Goal: Complete application form: Complete application form

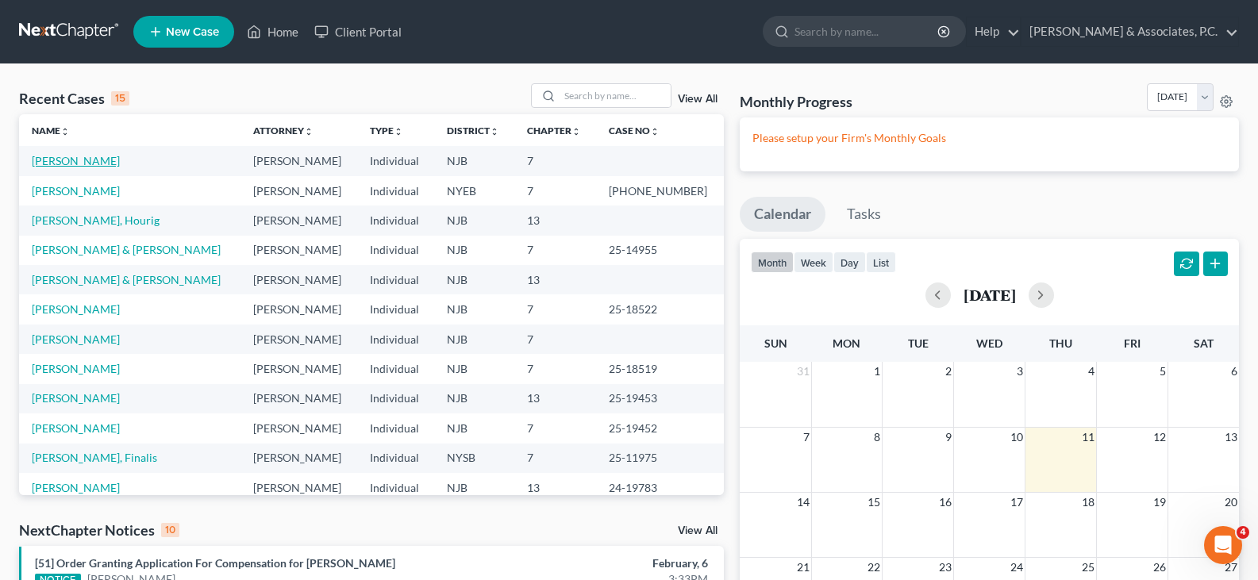
click at [120, 160] on link "[PERSON_NAME]" at bounding box center [76, 160] width 88 height 13
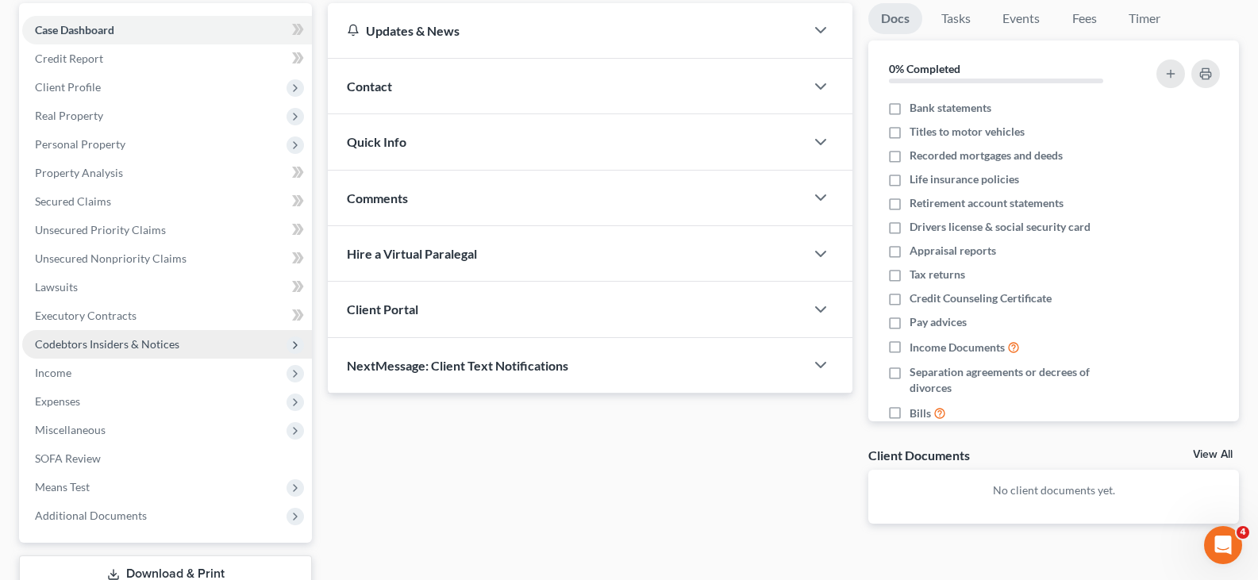
scroll to position [159, 0]
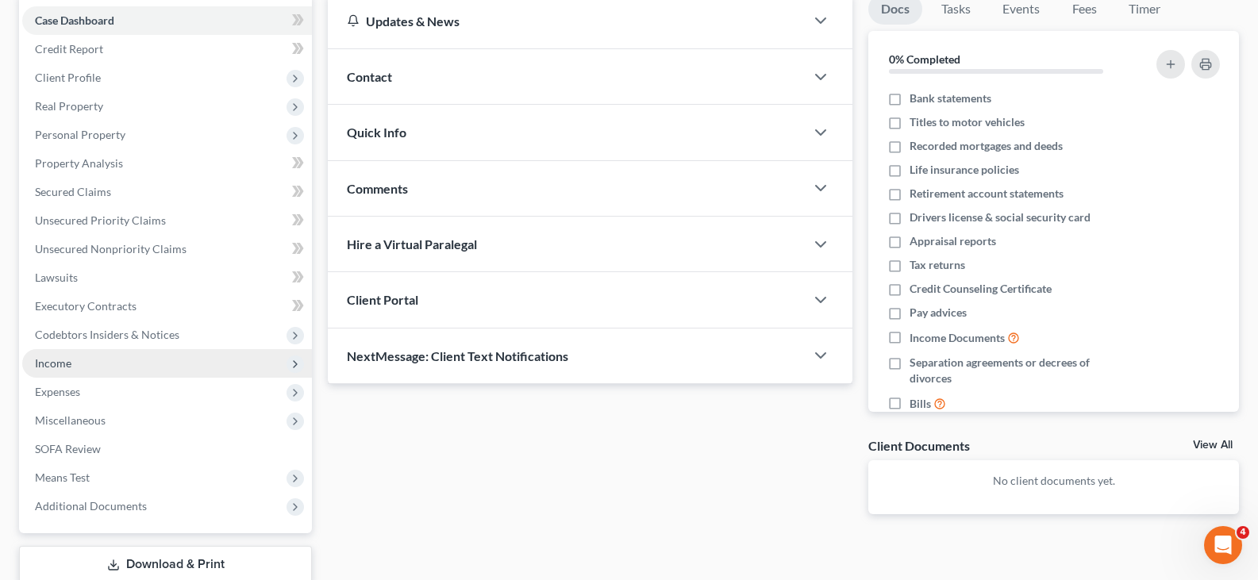
click at [63, 359] on span "Income" at bounding box center [53, 362] width 37 height 13
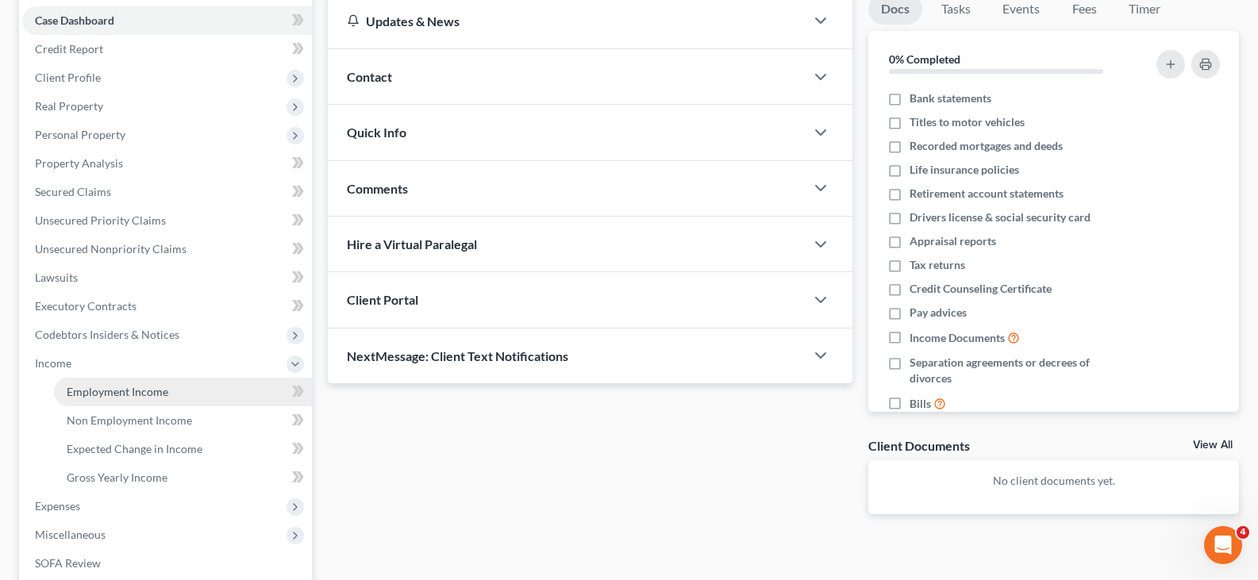
click at [119, 394] on span "Employment Income" at bounding box center [118, 391] width 102 height 13
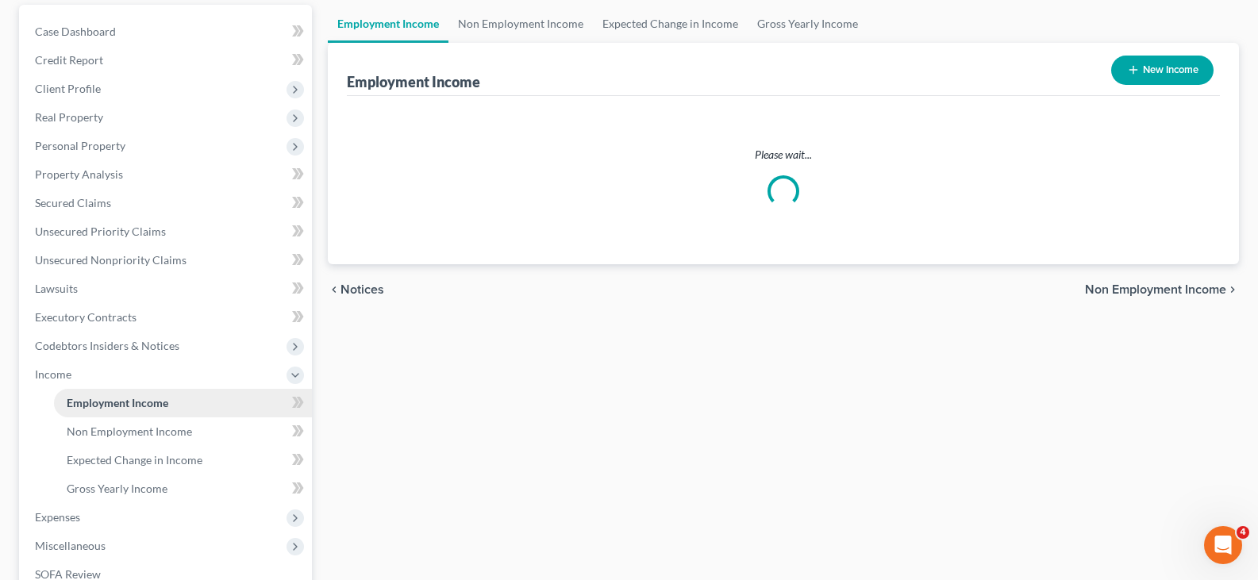
click at [118, 392] on ul "Case Dashboard Payments Invoices Payments Payments Credit Report Client Profile" at bounding box center [167, 331] width 290 height 628
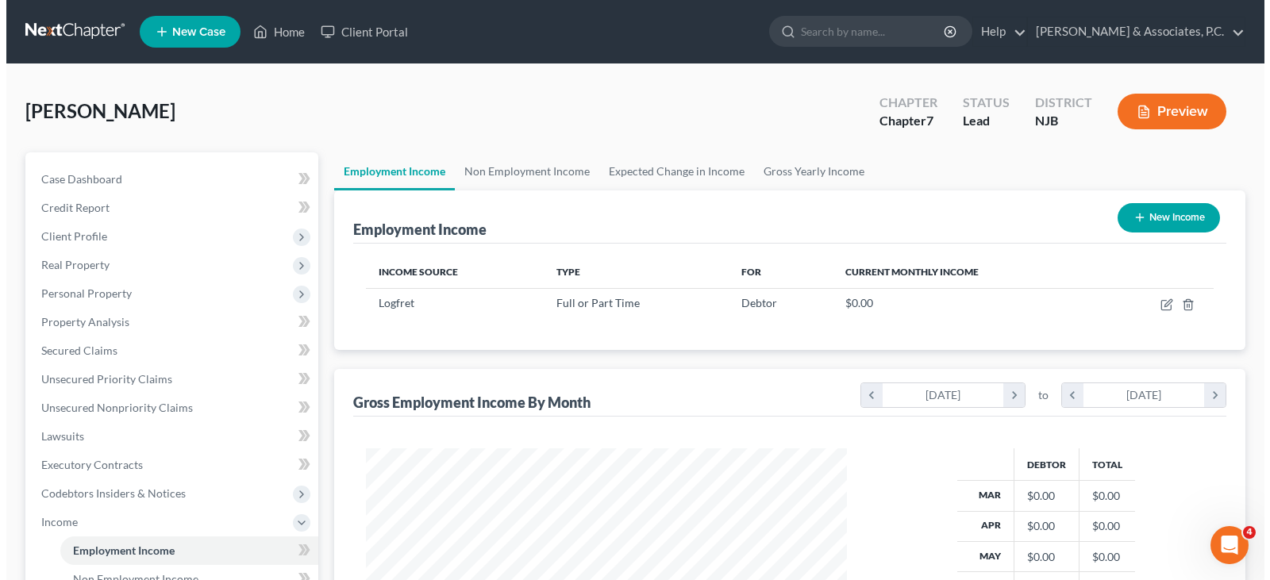
scroll to position [285, 513]
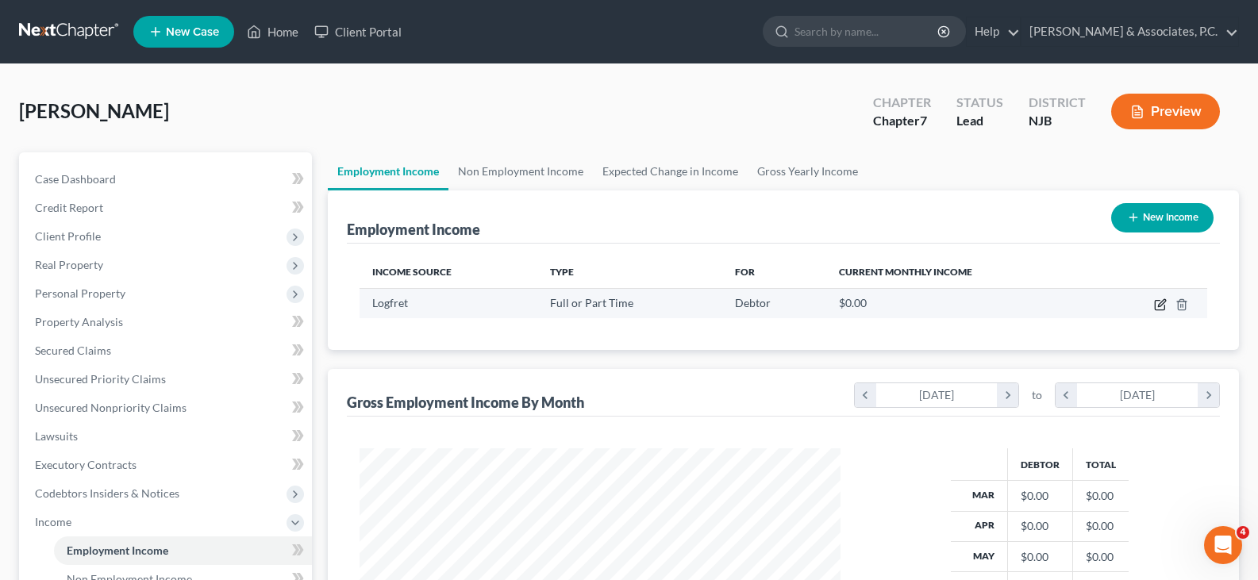
click at [1155, 303] on icon "button" at bounding box center [1160, 306] width 10 height 10
select select "0"
select select "3"
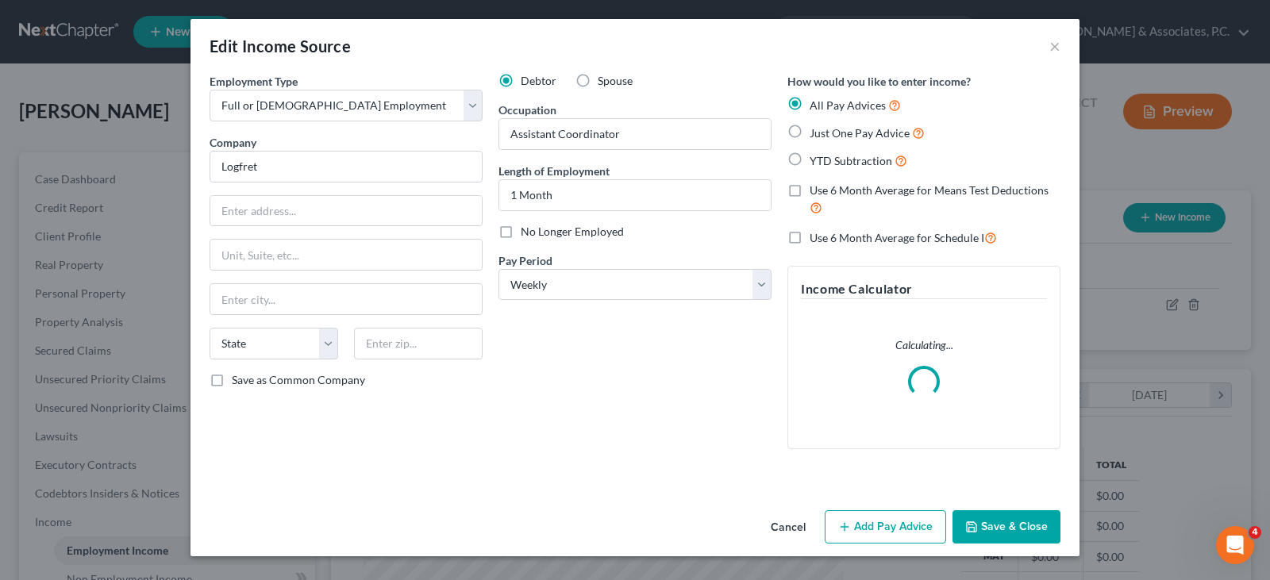
scroll to position [285, 518]
click at [311, 175] on input "Logfret" at bounding box center [345, 167] width 273 height 32
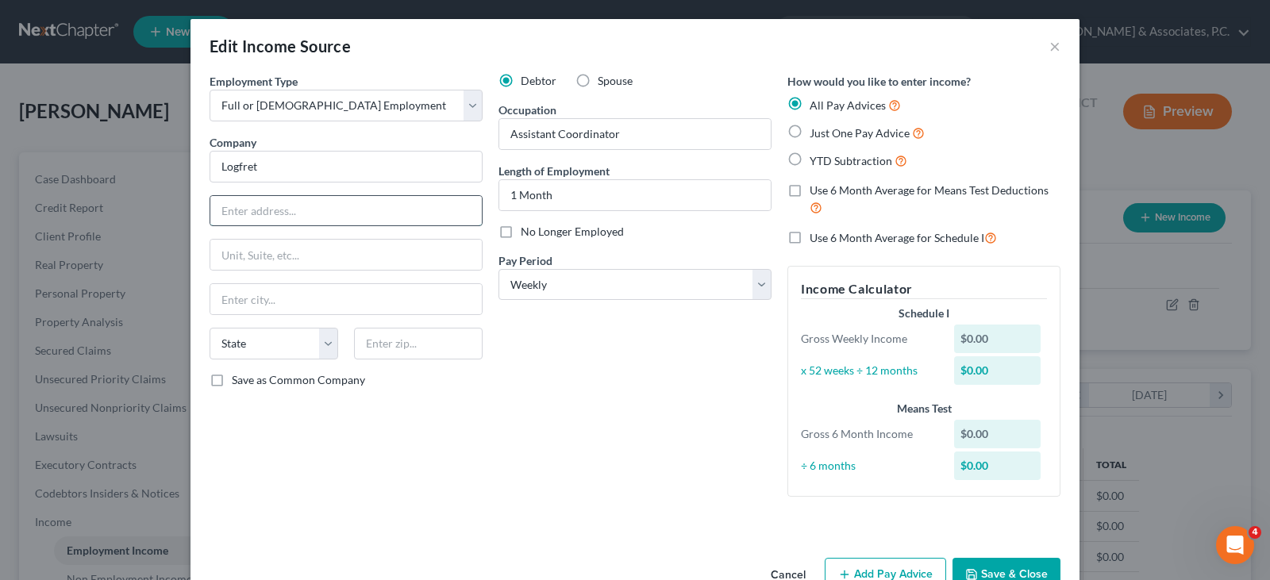
paste input "[STREET_ADDRESS]"
type input "[STREET_ADDRESS]"
click at [391, 350] on input "text" at bounding box center [418, 344] width 129 height 32
type input "07094"
type input "Secaucus"
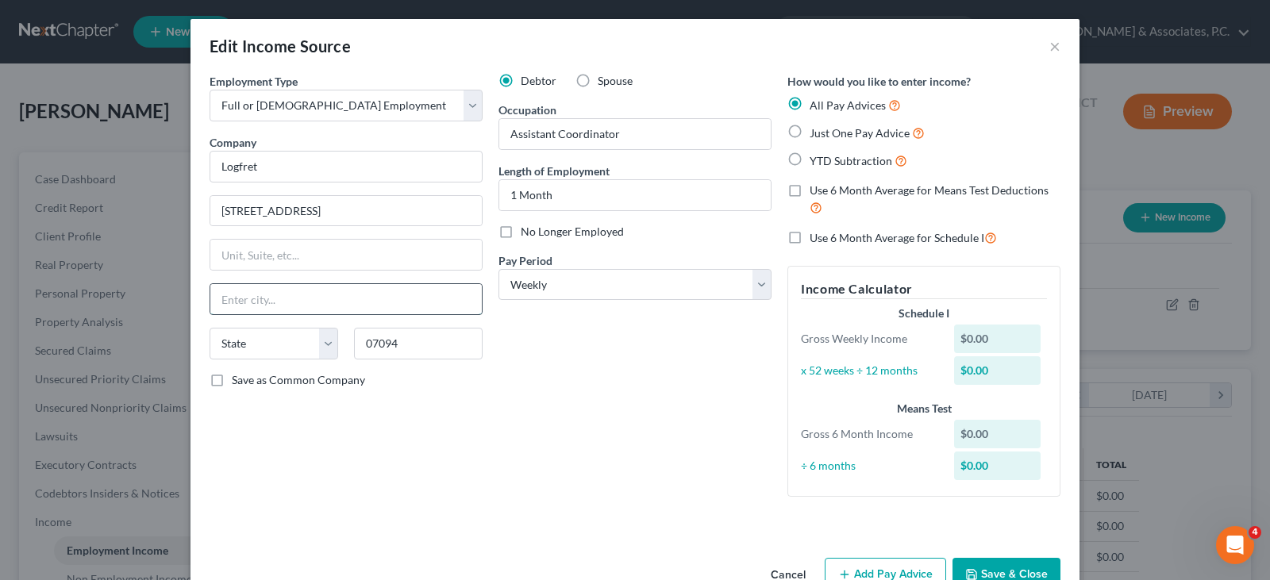
select select "33"
click at [386, 297] on input "Secaucus" at bounding box center [345, 299] width 271 height 30
click at [715, 131] on input "Assistant Coordinator" at bounding box center [634, 134] width 271 height 30
click at [653, 102] on div "Occupation Assistant Coordinator" at bounding box center [634, 126] width 273 height 48
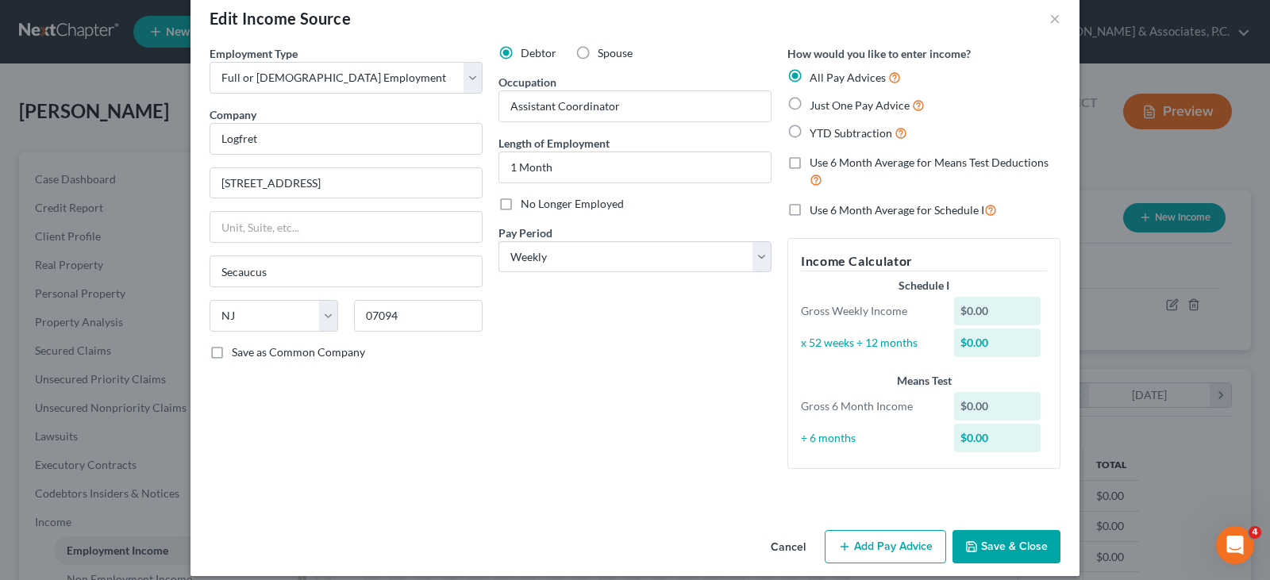
scroll to position [43, 0]
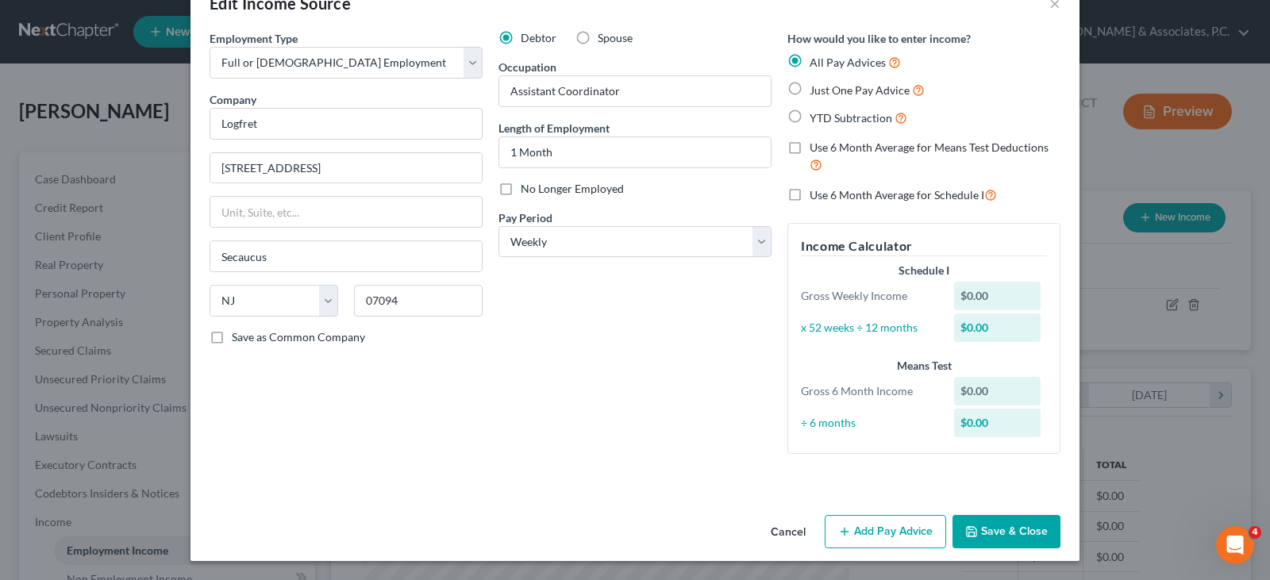
drag, startPoint x: 882, startPoint y: 525, endPoint x: 808, endPoint y: 483, distance: 84.9
click at [879, 527] on button "Add Pay Advice" at bounding box center [884, 531] width 121 height 33
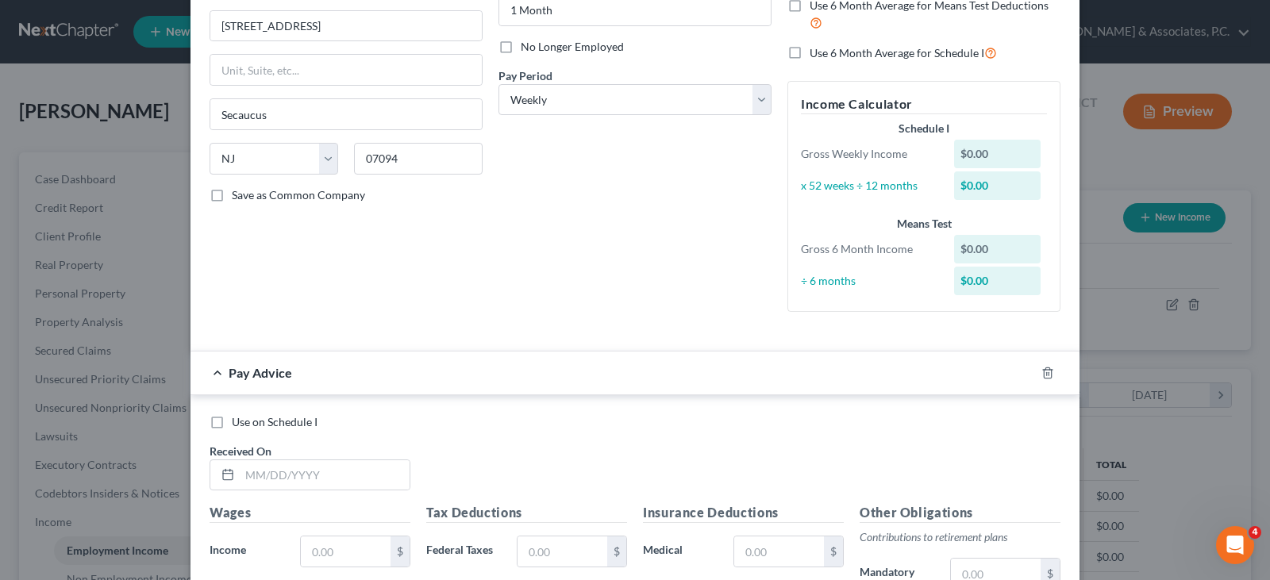
scroll to position [360, 0]
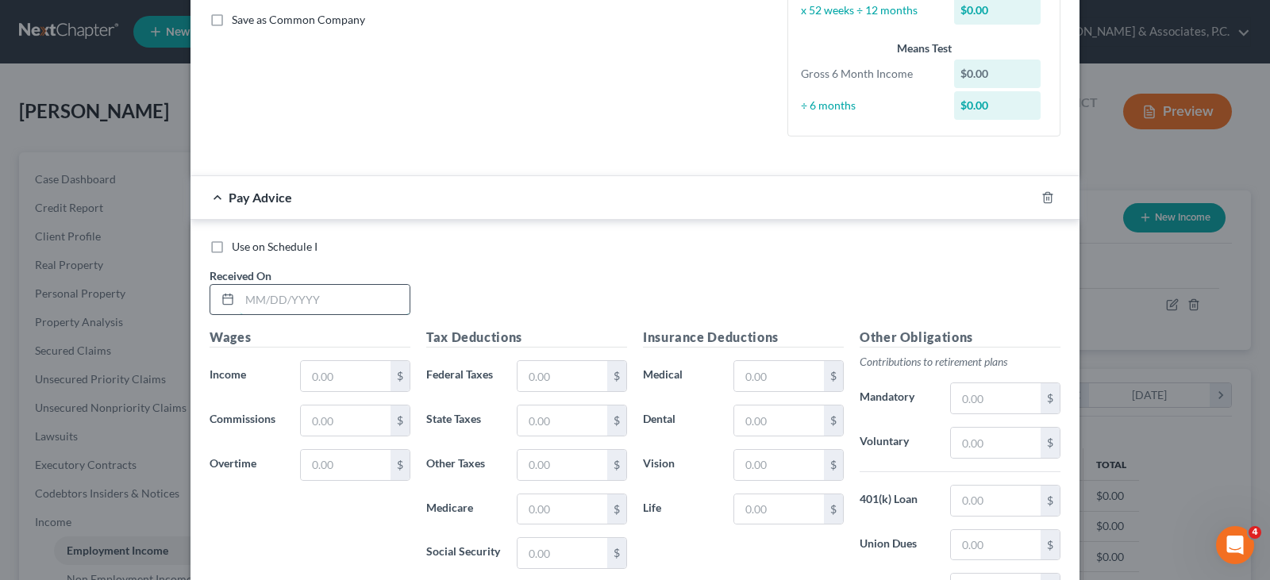
click at [321, 305] on input "text" at bounding box center [325, 300] width 170 height 30
type input "[DATE]"
click at [313, 384] on input "text" at bounding box center [346, 376] width 90 height 30
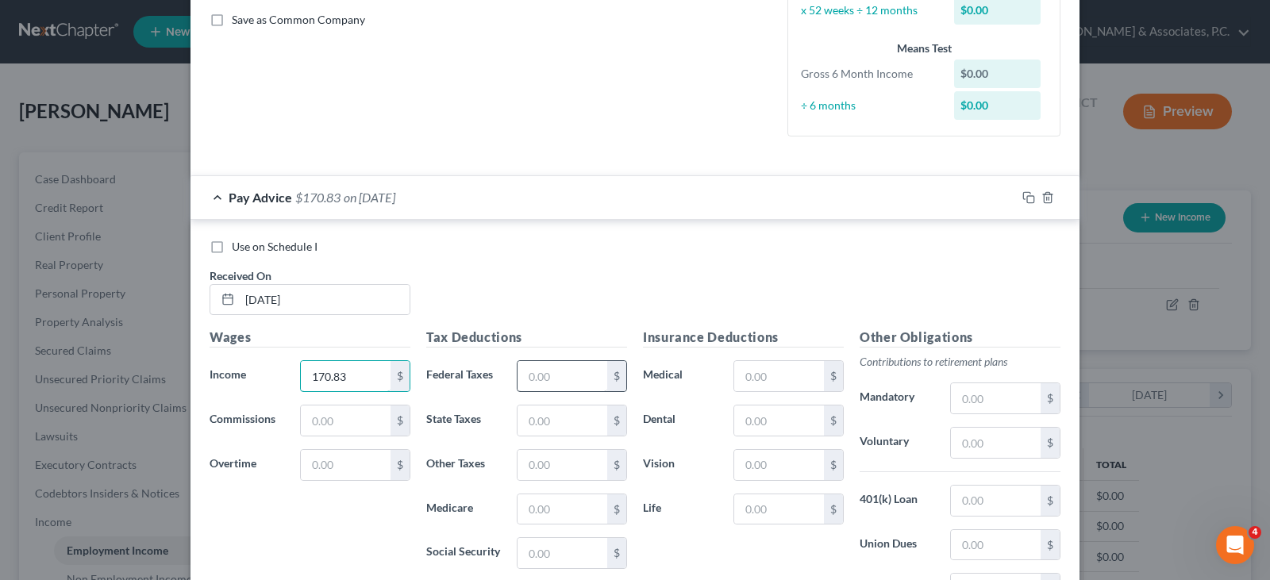
type input "170.83"
click at [553, 379] on input "text" at bounding box center [562, 376] width 90 height 30
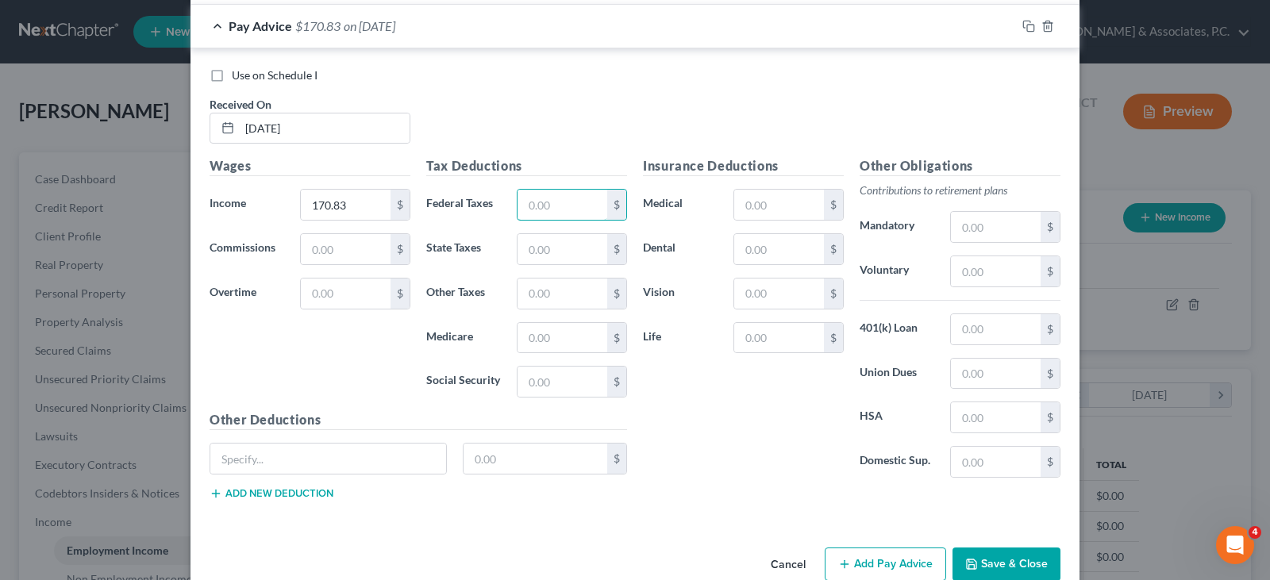
scroll to position [564, 0]
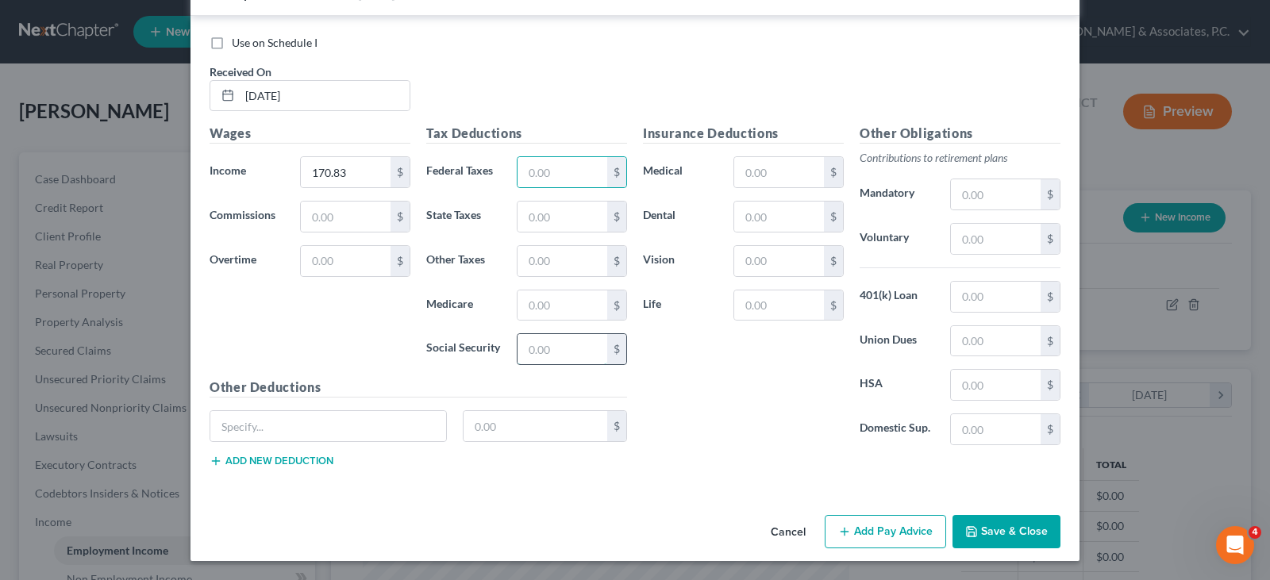
click at [537, 351] on input "text" at bounding box center [562, 349] width 90 height 30
type input "10.59"
click at [548, 309] on input "text" at bounding box center [562, 305] width 90 height 30
type input "2.48"
click at [536, 210] on input "text" at bounding box center [562, 217] width 90 height 30
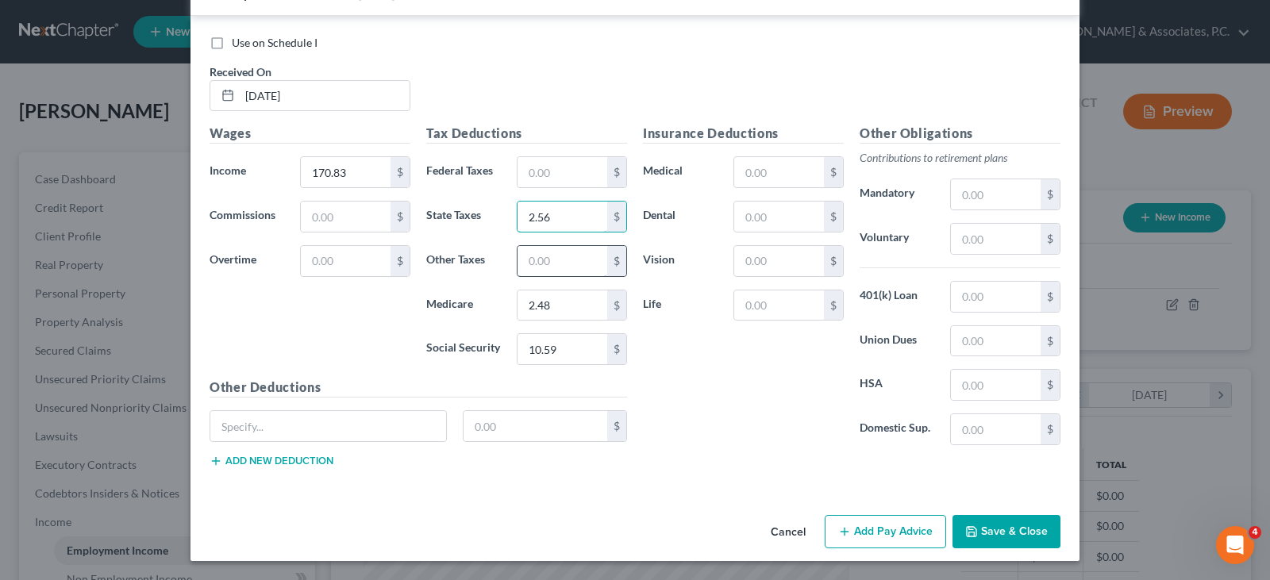
type input "2.56"
click at [534, 263] on input "text" at bounding box center [562, 261] width 90 height 30
type input "1.67"
click at [864, 532] on button "Add Pay Advice" at bounding box center [884, 531] width 121 height 33
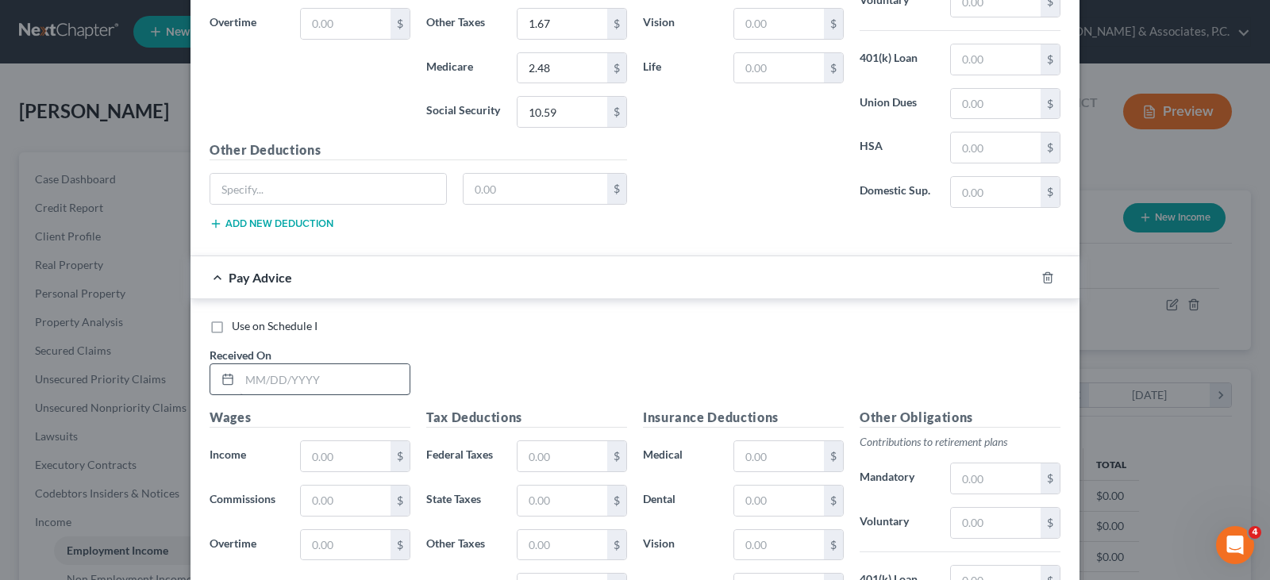
scroll to position [802, 0]
click at [354, 388] on input "text" at bounding box center [325, 378] width 170 height 30
type input "[DATE]"
click at [364, 452] on input "text" at bounding box center [346, 455] width 90 height 30
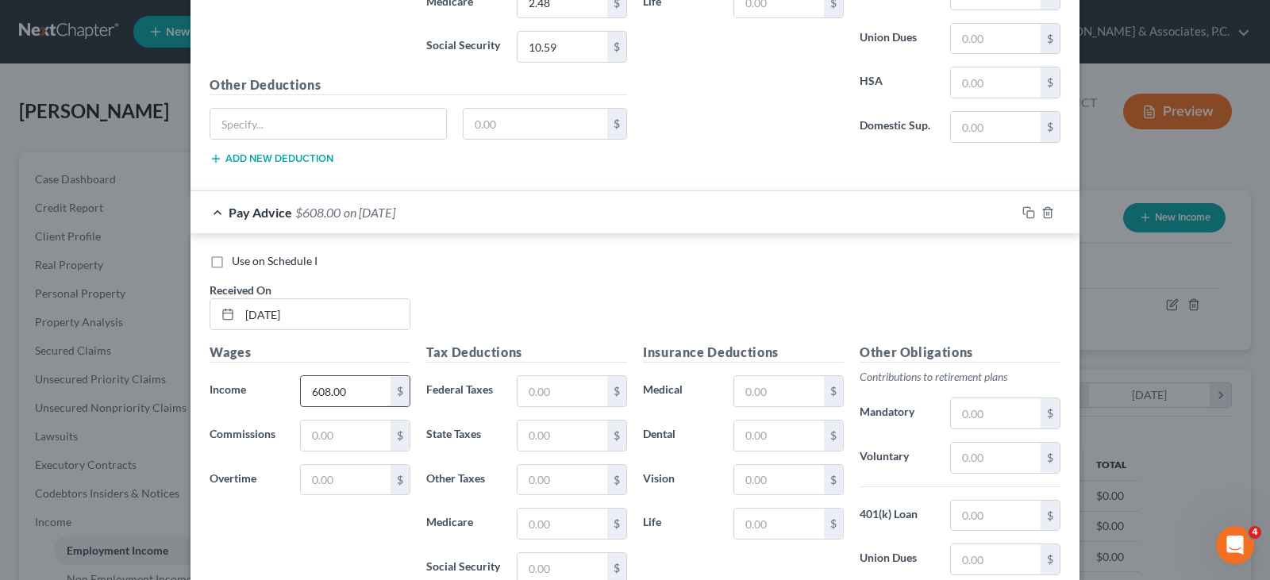
scroll to position [961, 0]
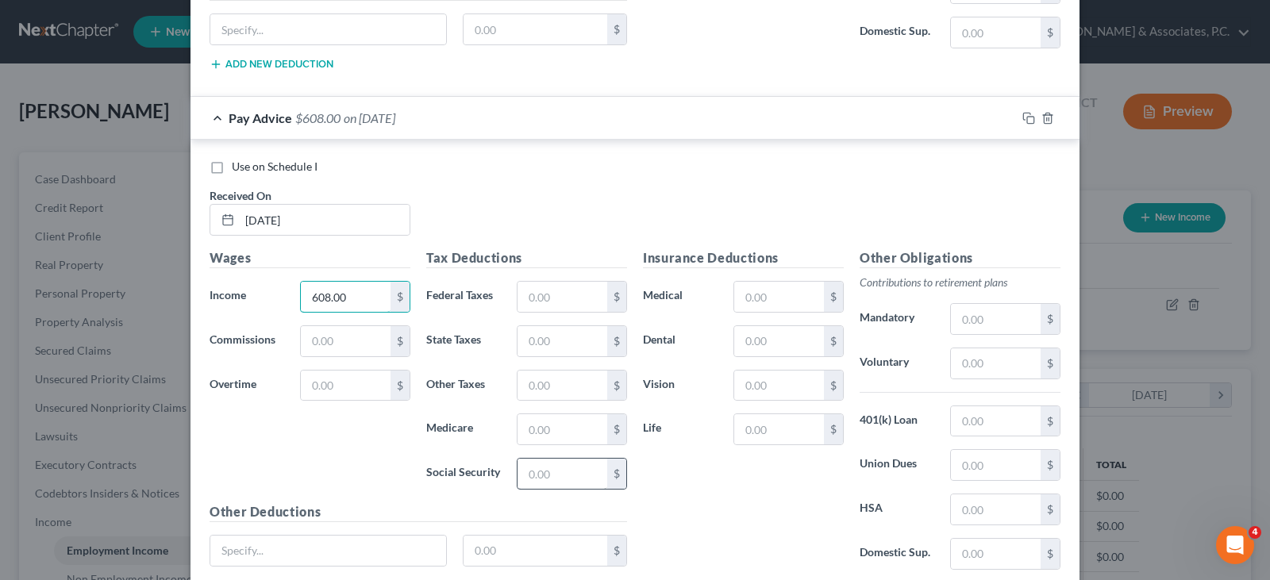
type input "608.00"
click at [553, 475] on input "text" at bounding box center [562, 474] width 90 height 30
type input "37.70"
click at [561, 294] on input "text" at bounding box center [562, 297] width 90 height 30
type input "33.76"
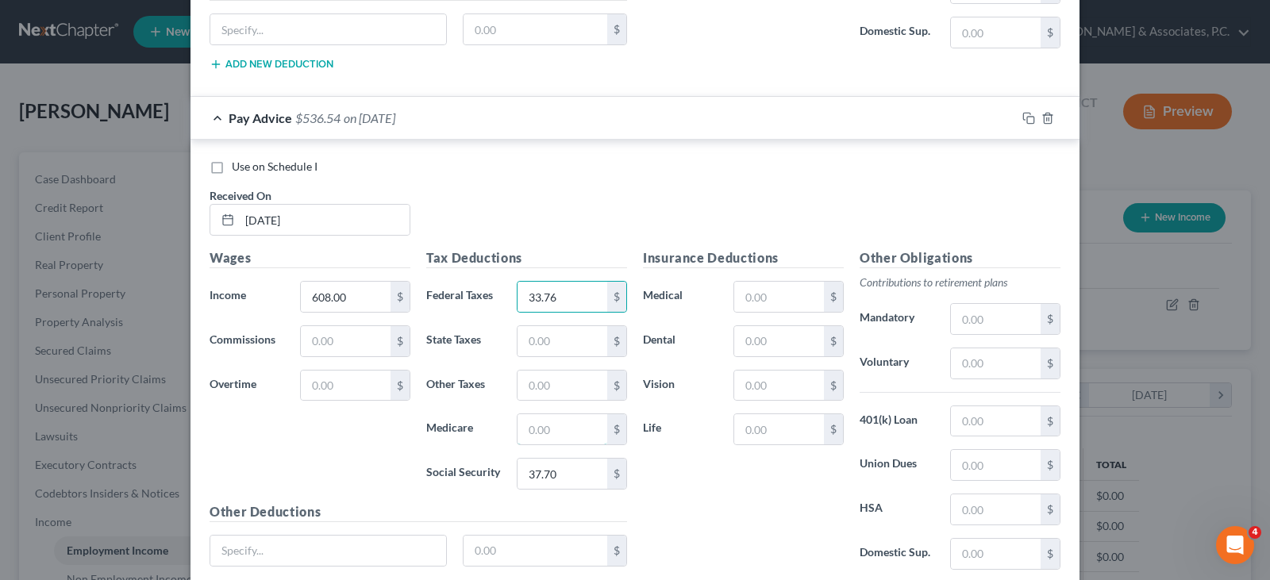
drag, startPoint x: 549, startPoint y: 433, endPoint x: 553, endPoint y: 449, distance: 16.4
click at [549, 436] on input "text" at bounding box center [562, 429] width 90 height 30
type input "8.81"
click at [562, 344] on input "text" at bounding box center [562, 341] width 90 height 30
type input "10.24"
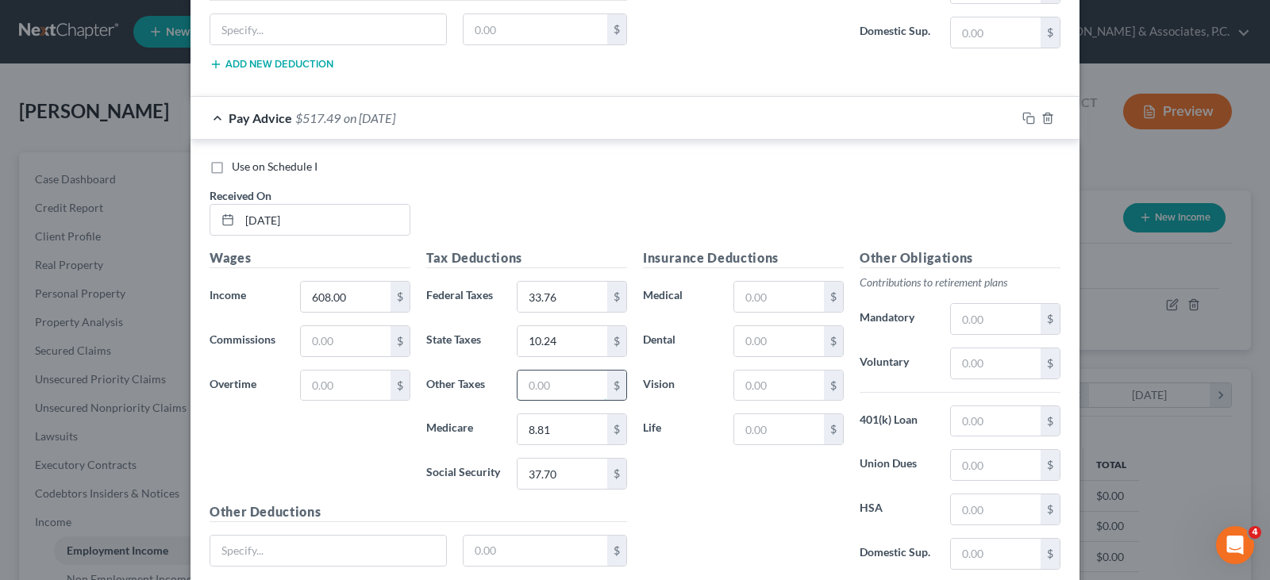
click at [559, 376] on input "text" at bounding box center [562, 386] width 90 height 30
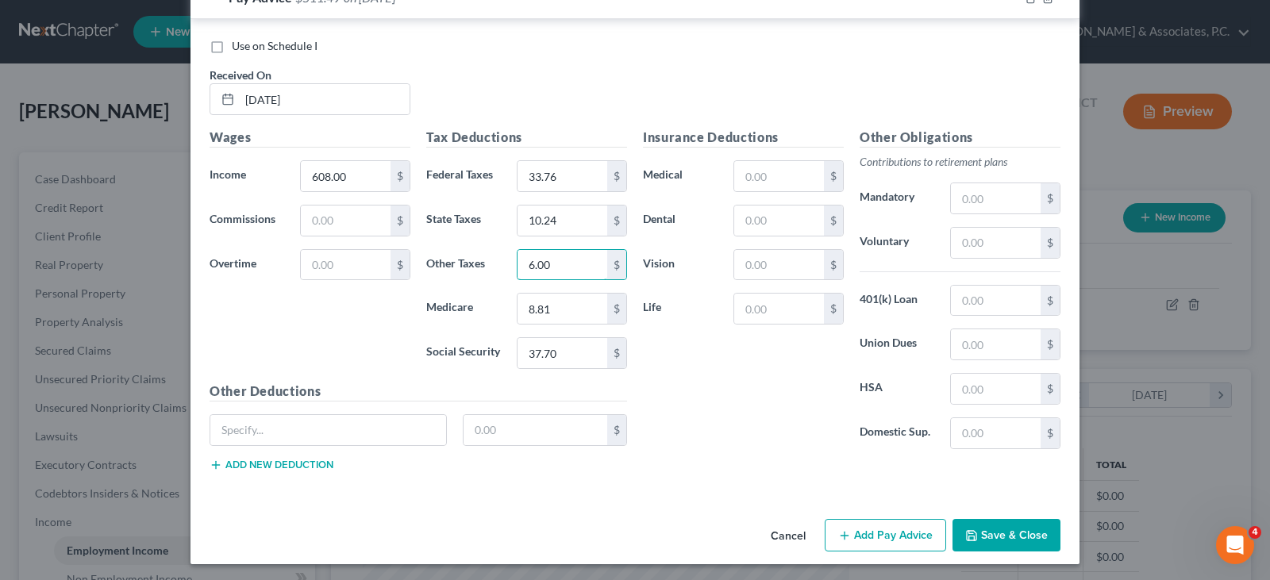
scroll to position [1085, 0]
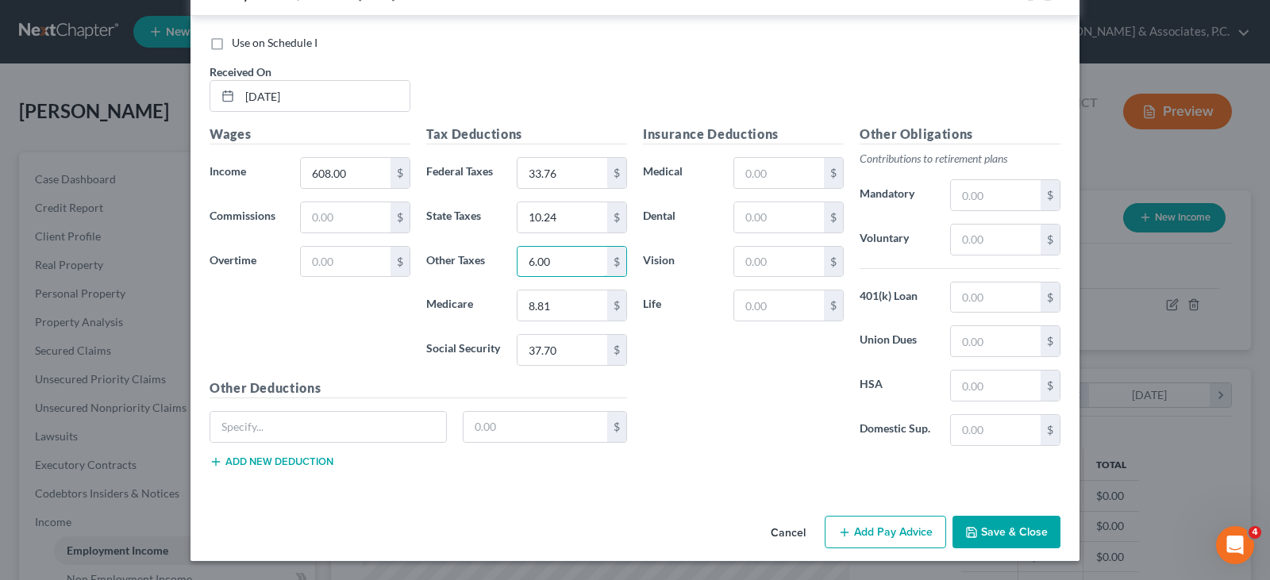
type input "6.00"
drag, startPoint x: 863, startPoint y: 533, endPoint x: 810, endPoint y: 478, distance: 76.3
click at [861, 534] on button "Add Pay Advice" at bounding box center [884, 532] width 121 height 33
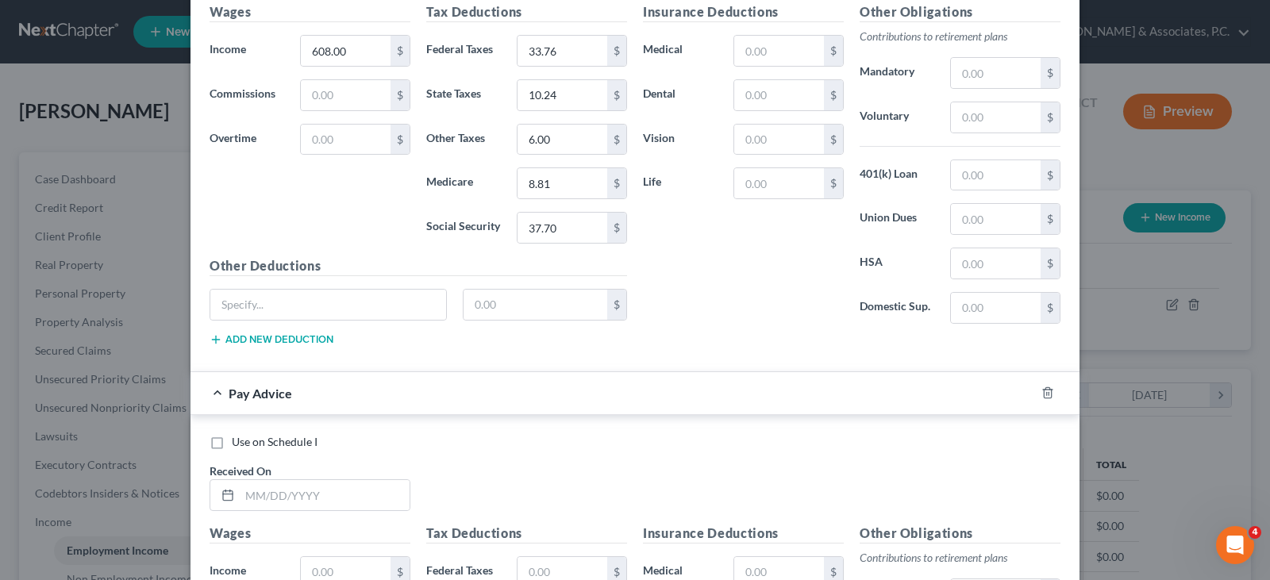
scroll to position [1402, 0]
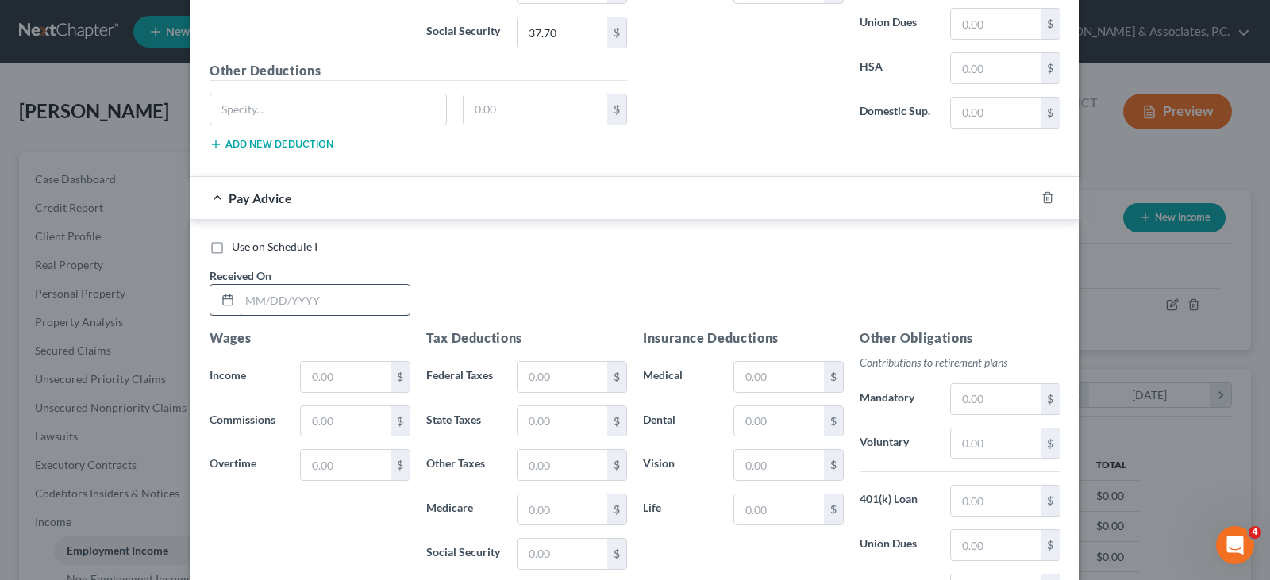
click at [362, 301] on input "text" at bounding box center [325, 300] width 170 height 30
type input "[DATE]"
click at [336, 380] on input "text" at bounding box center [346, 377] width 90 height 30
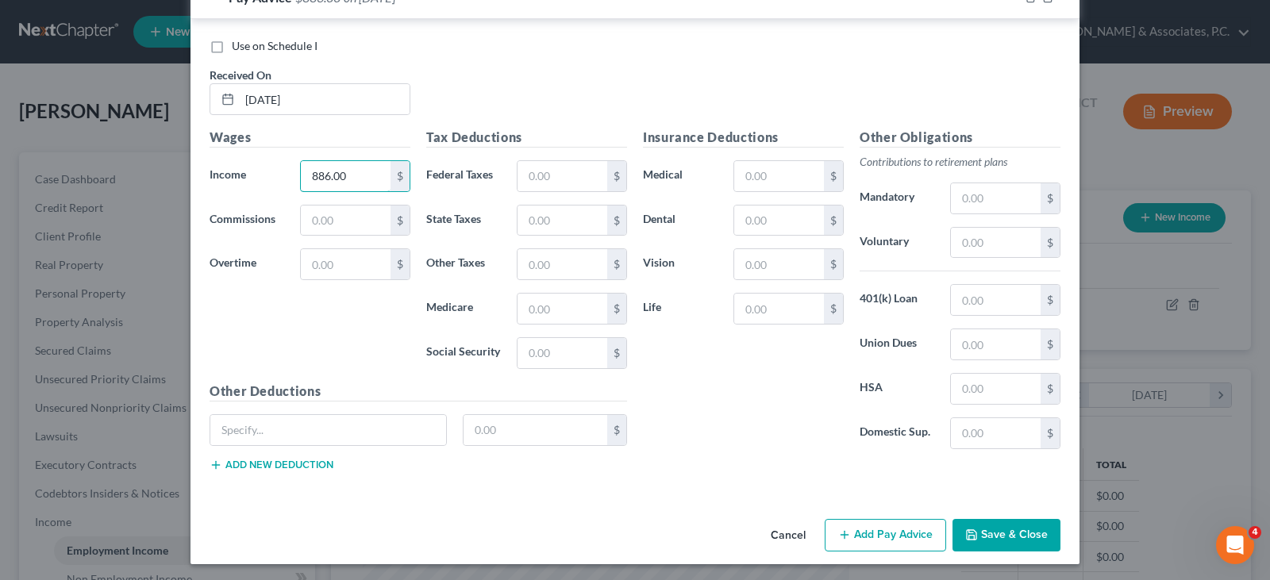
scroll to position [1606, 0]
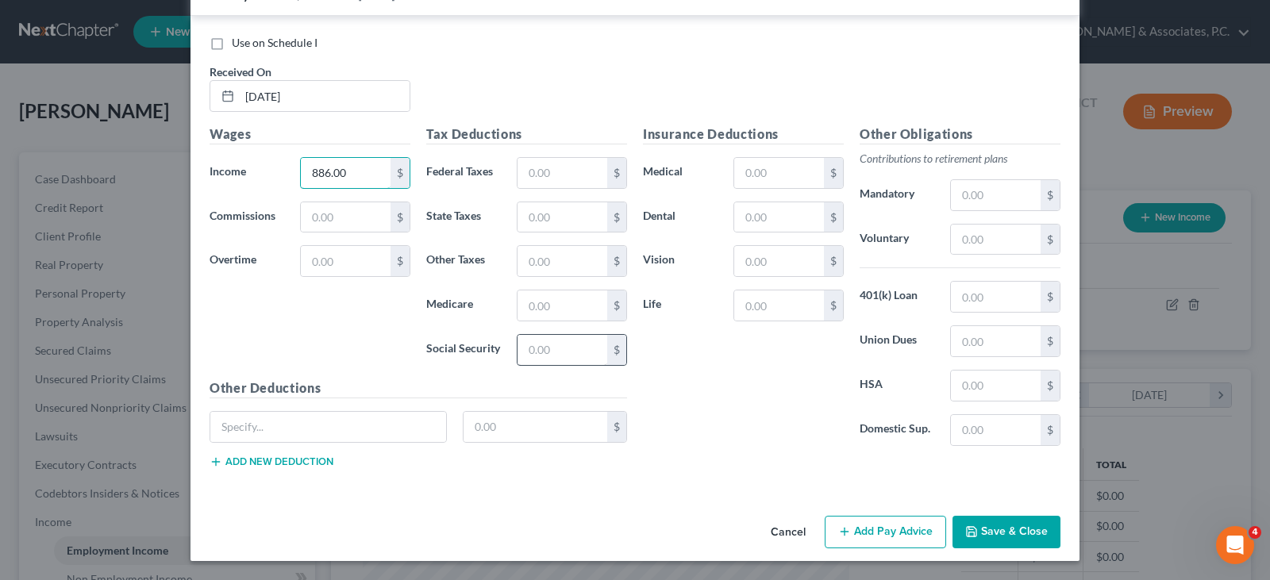
type input "886.00"
click at [578, 348] on input "text" at bounding box center [562, 350] width 90 height 30
type input "54.63"
click at [569, 176] on input "text" at bounding box center [562, 173] width 90 height 30
type input "67.12"
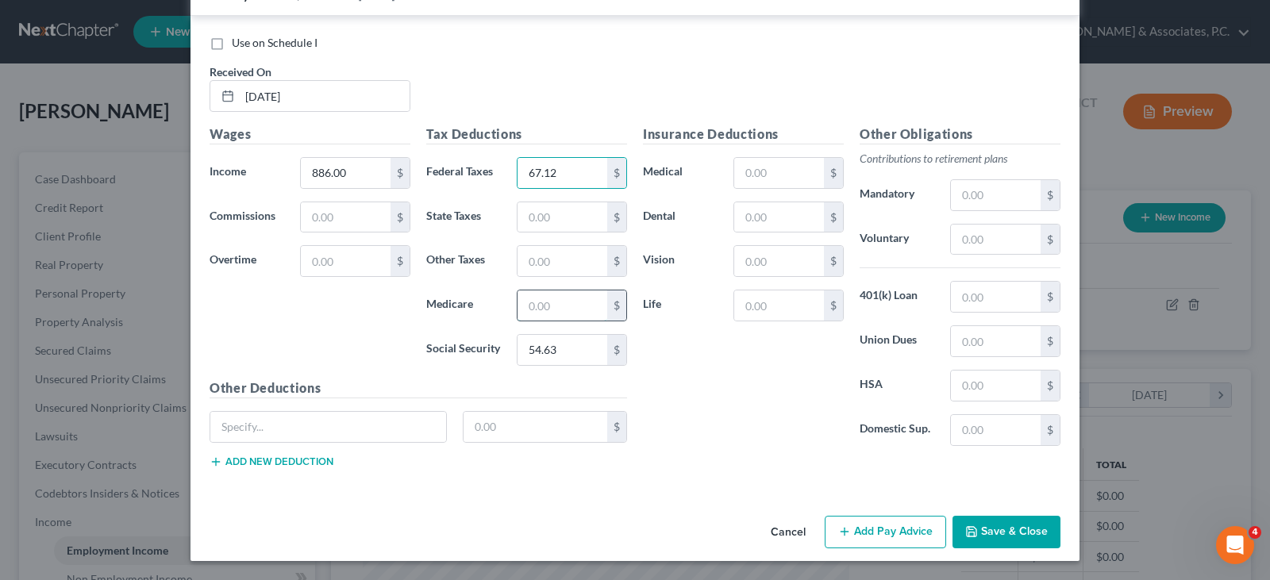
click at [546, 306] on input "text" at bounding box center [562, 305] width 90 height 30
type input "12.85"
click at [559, 217] on input "text" at bounding box center [562, 217] width 90 height 30
type input "22.41"
click at [560, 267] on input "text" at bounding box center [562, 261] width 90 height 30
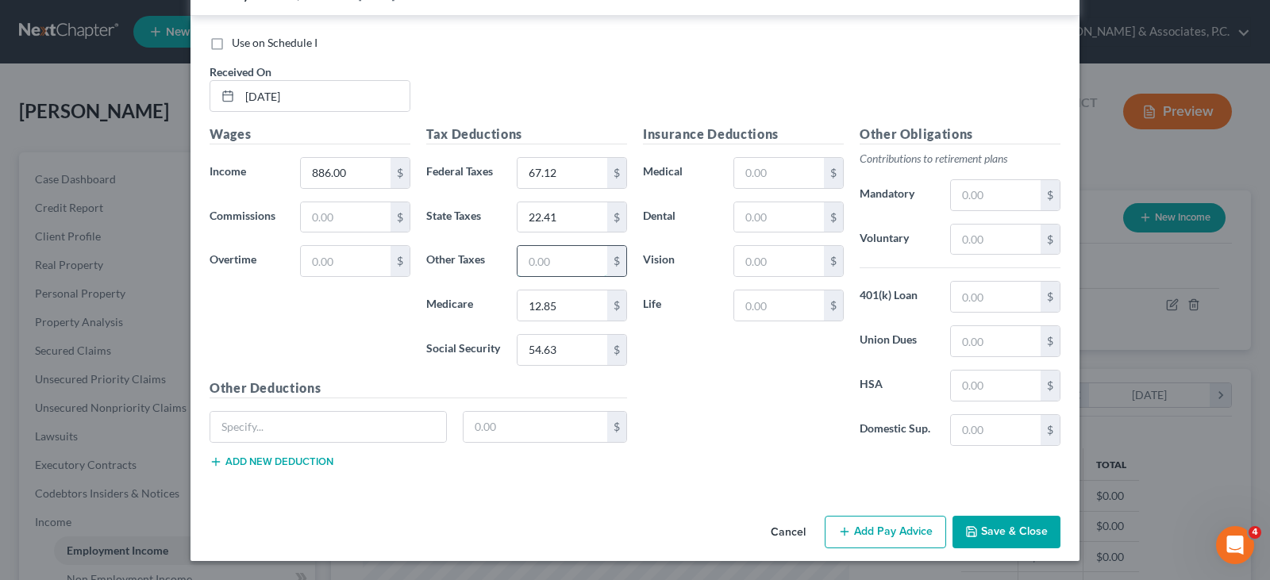
click at [560, 267] on input "text" at bounding box center [562, 261] width 90 height 30
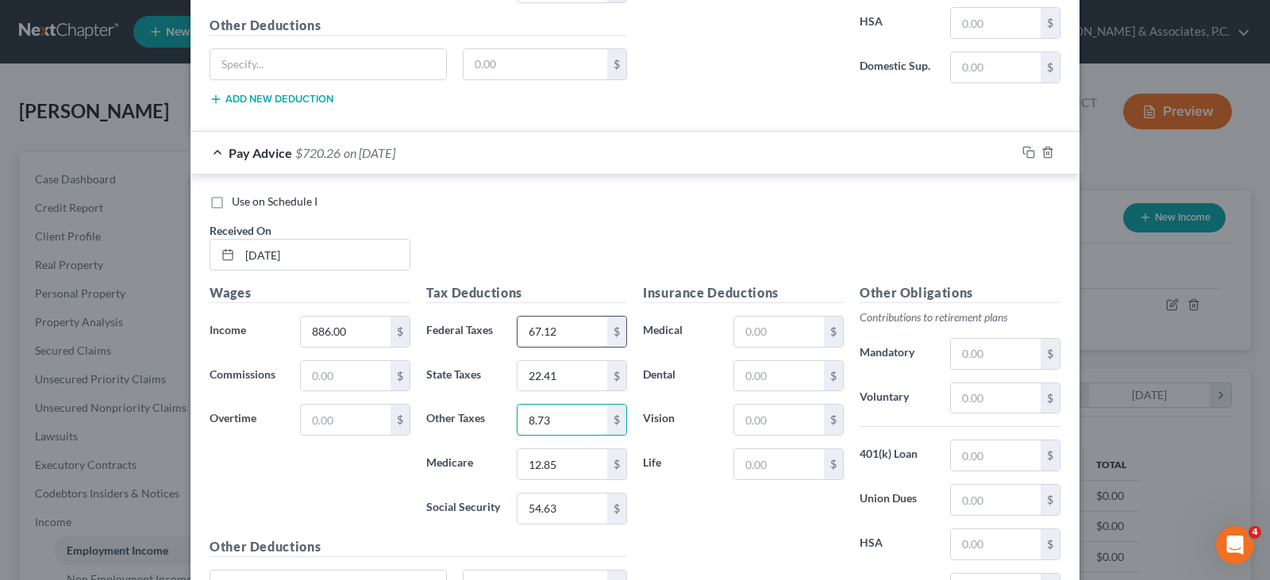
type input "8.73"
click at [571, 345] on input "67.12" at bounding box center [562, 332] width 90 height 30
drag, startPoint x: 573, startPoint y: 516, endPoint x: 550, endPoint y: 501, distance: 27.5
click at [572, 515] on input "54.63" at bounding box center [562, 509] width 90 height 30
click at [546, 500] on input "54.63" at bounding box center [562, 509] width 90 height 30
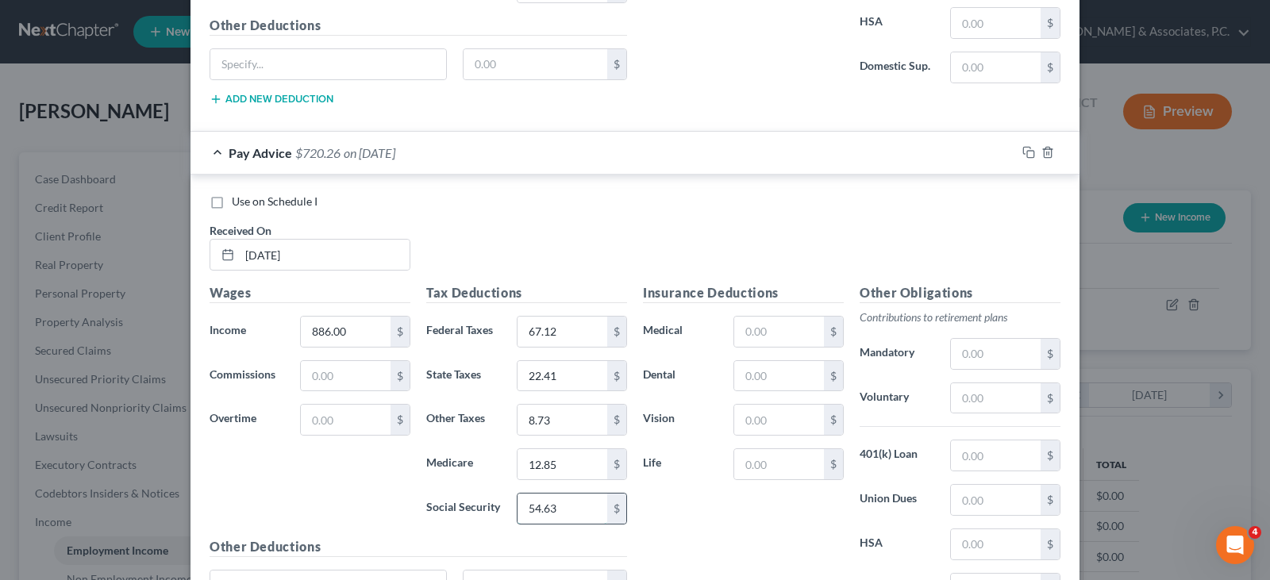
click at [544, 506] on input "54.63" at bounding box center [562, 509] width 90 height 30
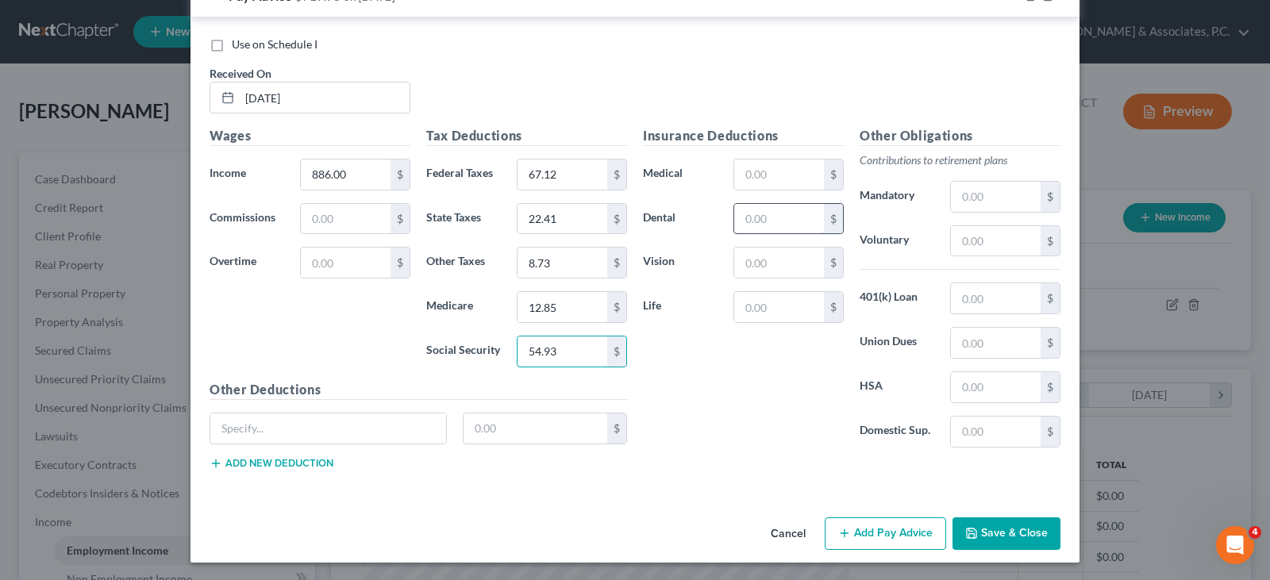
scroll to position [1606, 0]
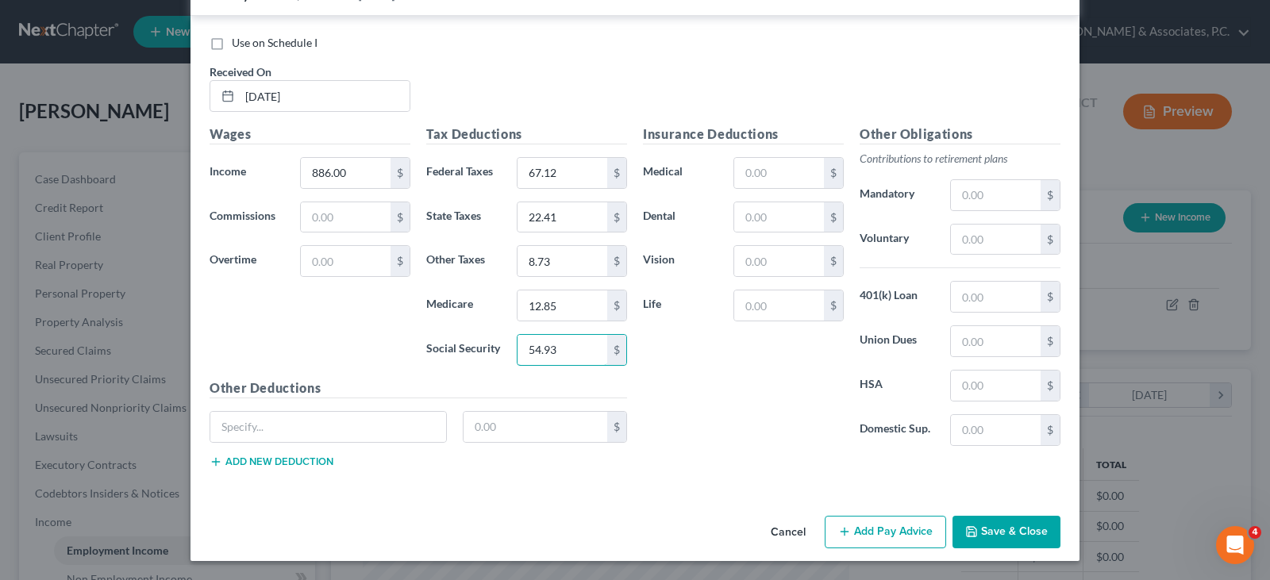
type input "54.93"
click at [871, 525] on button "Add Pay Advice" at bounding box center [884, 532] width 121 height 33
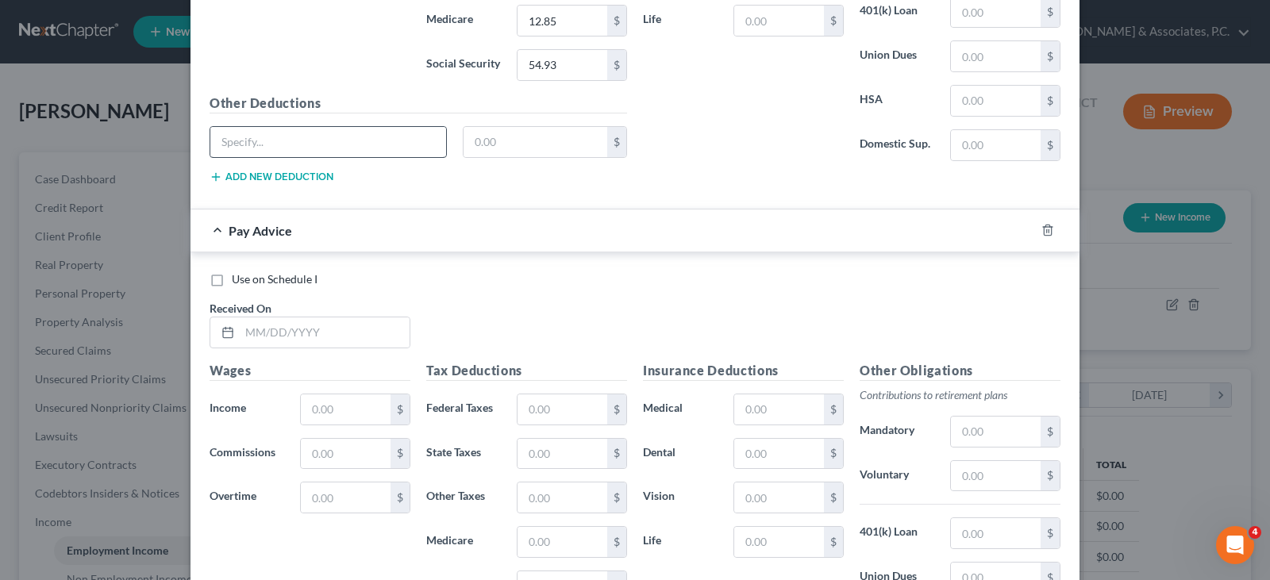
scroll to position [1923, 0]
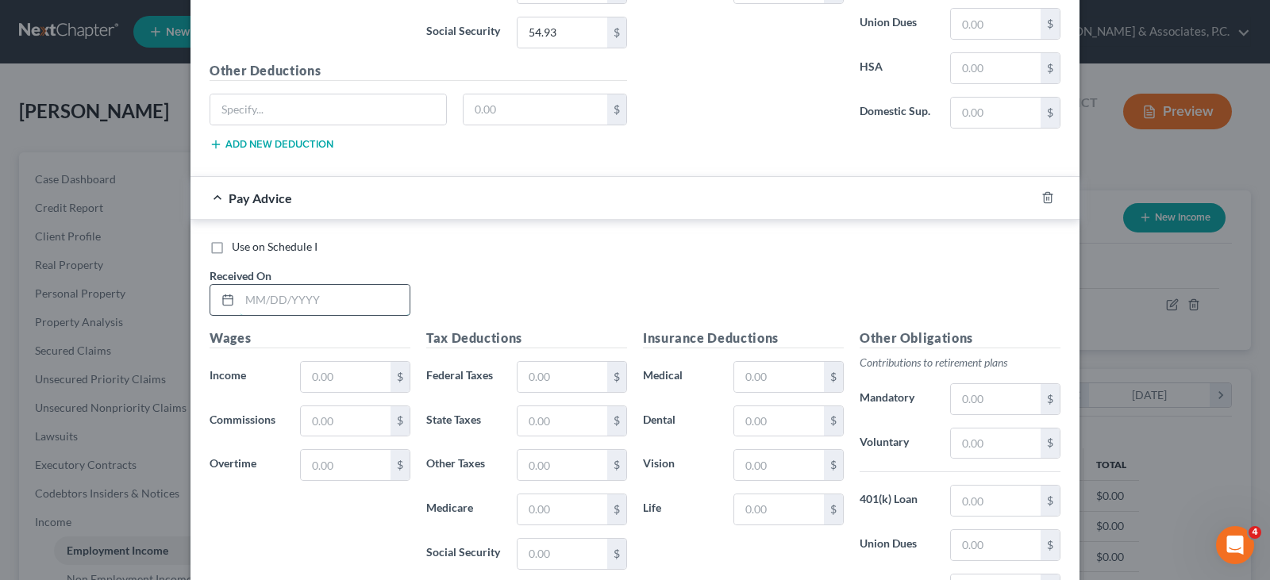
click at [380, 296] on input "text" at bounding box center [325, 300] width 170 height 30
type input "[DATE]"
click at [339, 378] on input "text" at bounding box center [346, 377] width 90 height 30
type input "635.00"
click at [570, 371] on input "text" at bounding box center [562, 377] width 90 height 30
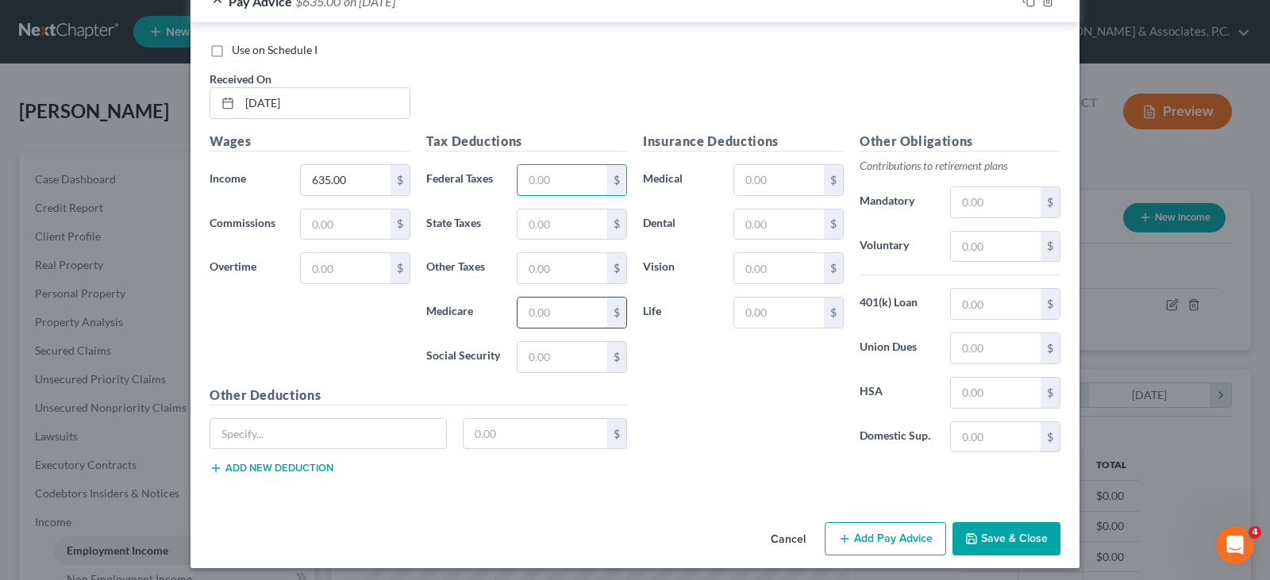
scroll to position [2127, 0]
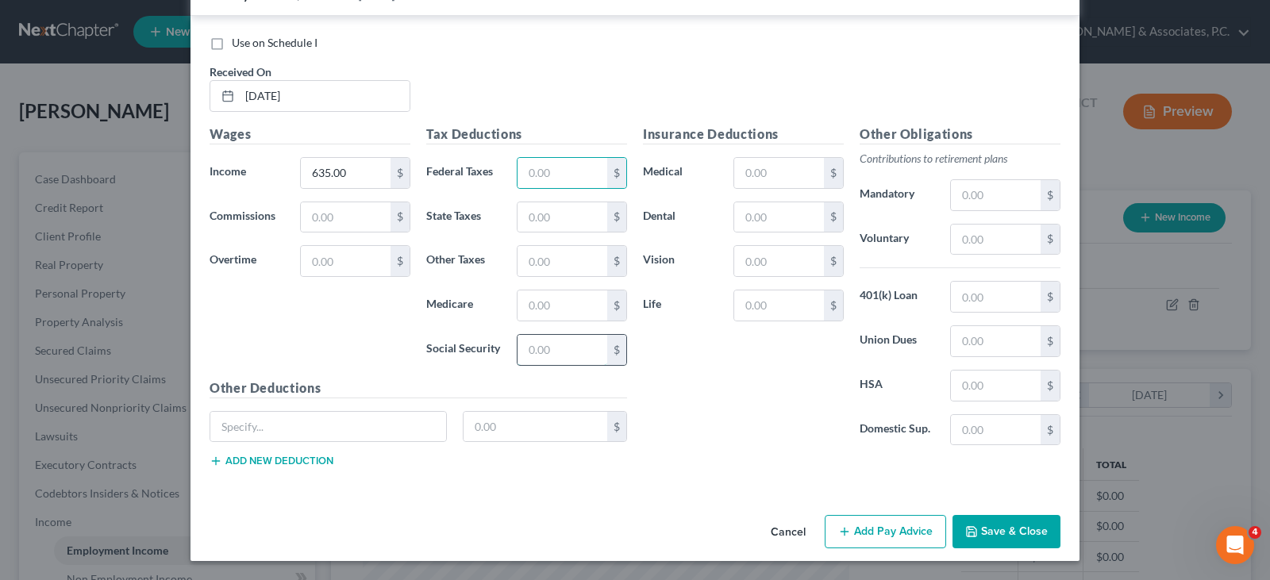
click at [541, 343] on input "text" at bounding box center [562, 350] width 90 height 30
type input "39.37"
click at [560, 166] on input "text" at bounding box center [562, 173] width 90 height 30
type input "37.00"
click at [539, 310] on input "text" at bounding box center [562, 305] width 90 height 30
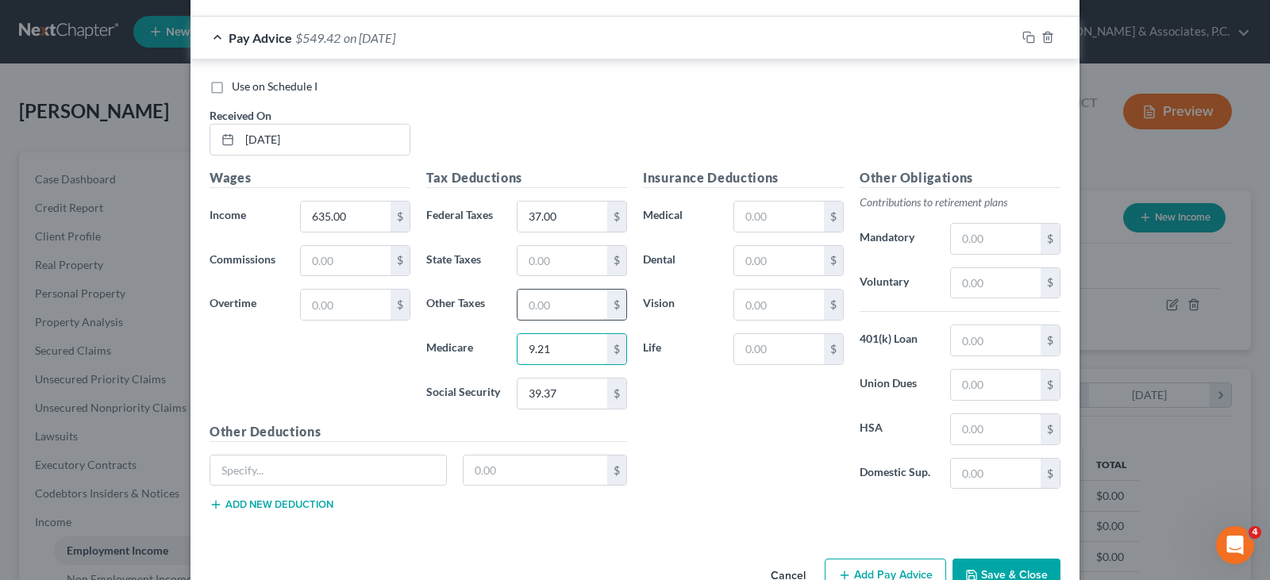
scroll to position [2048, 0]
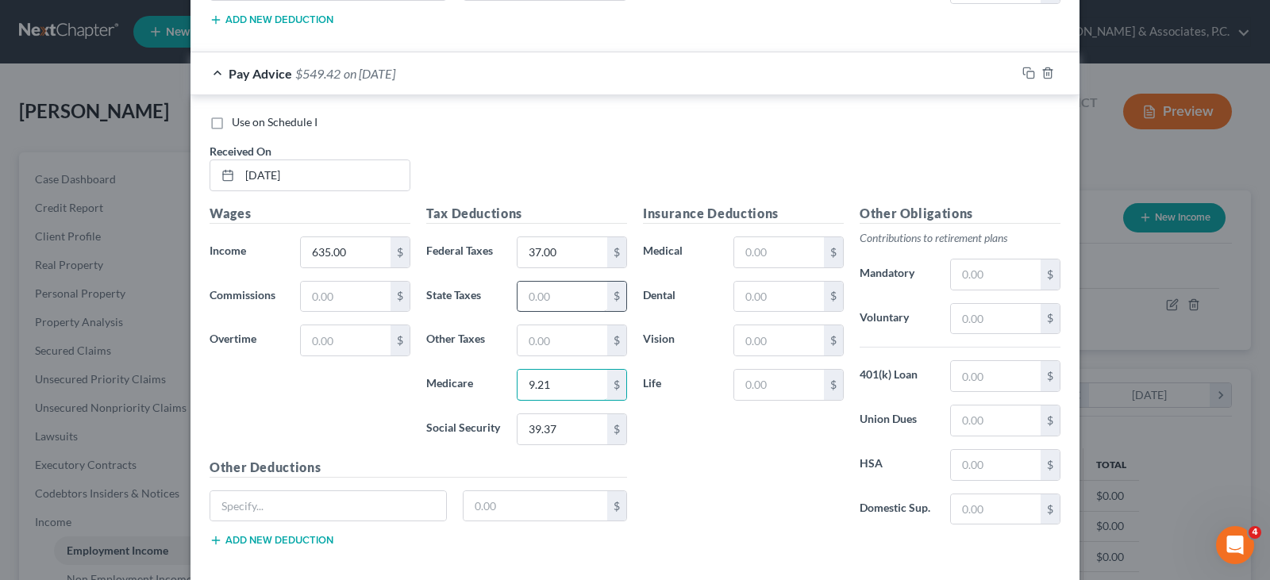
type input "9.21"
click at [541, 307] on input "text" at bounding box center [562, 297] width 90 height 30
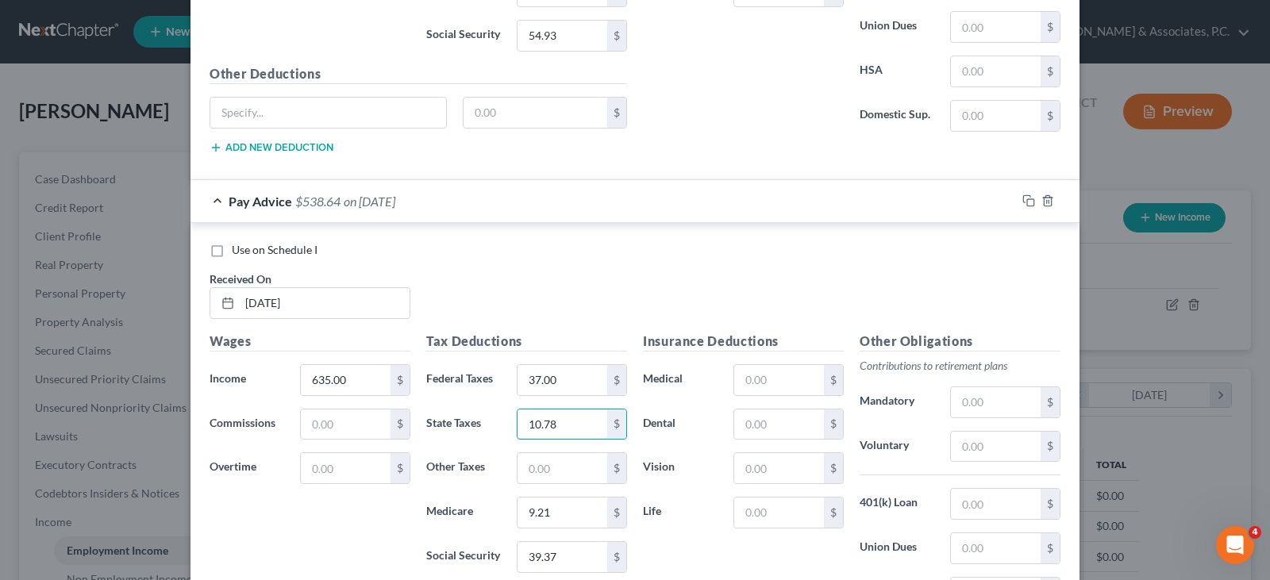
scroll to position [1889, 0]
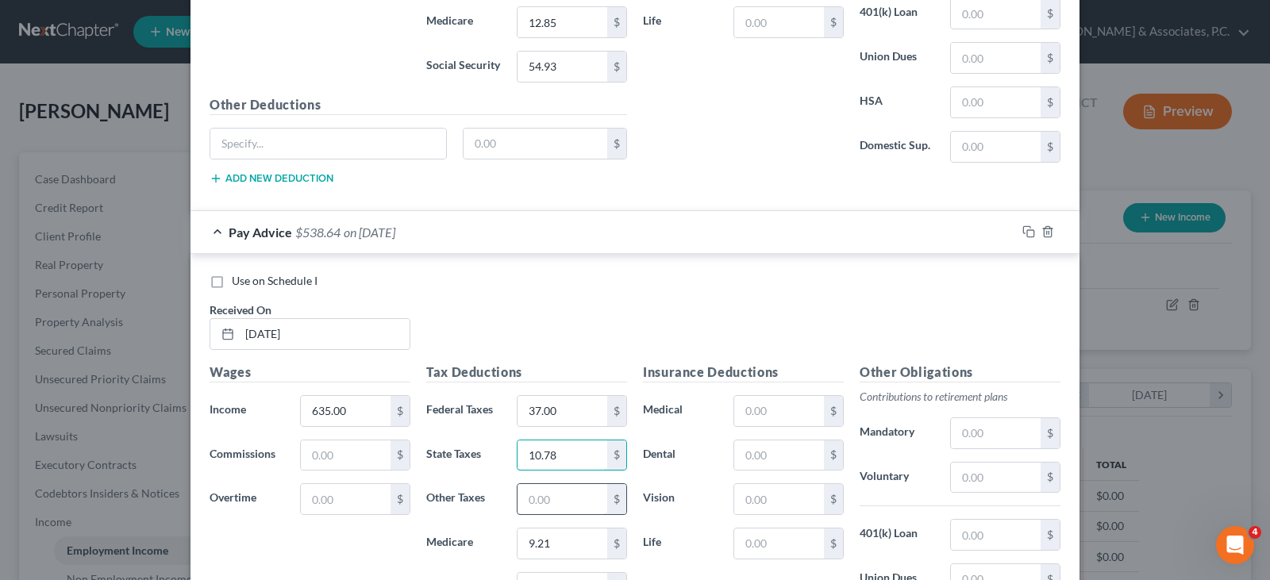
type input "10.78"
click at [544, 494] on input "text" at bounding box center [562, 499] width 90 height 30
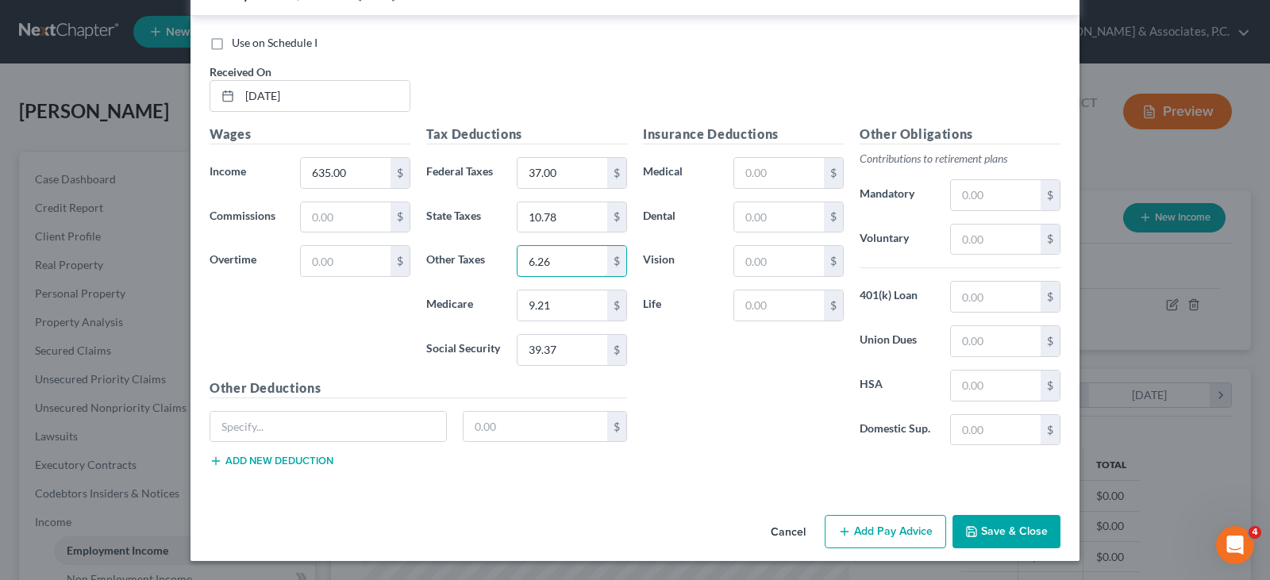
type input "6.26"
click at [870, 525] on button "Add Pay Advice" at bounding box center [884, 531] width 121 height 33
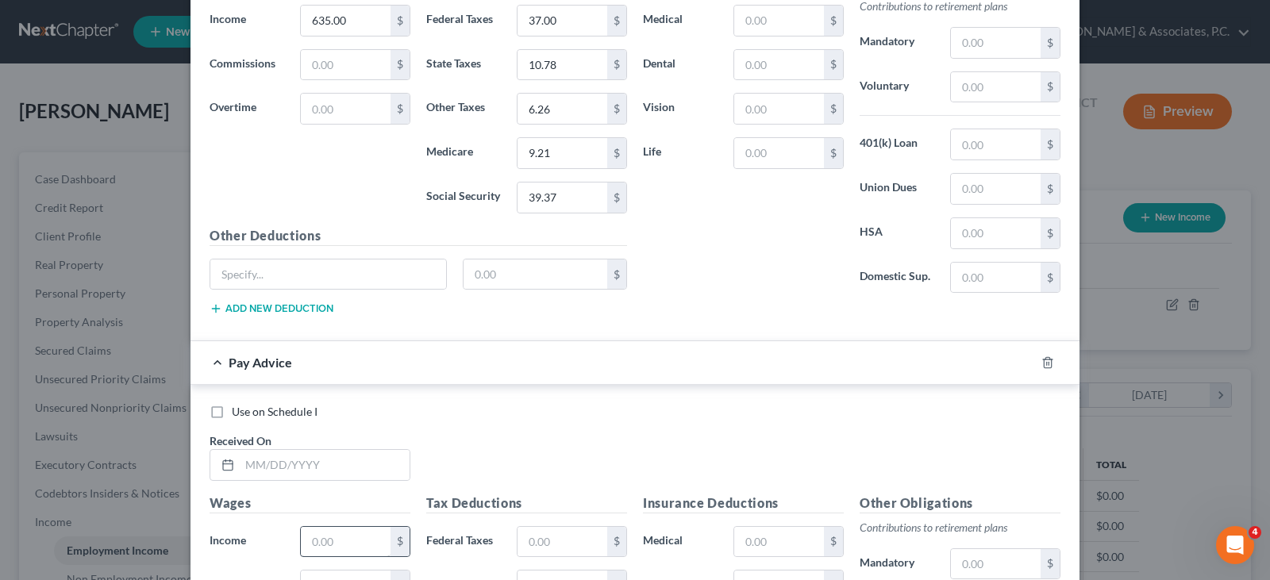
scroll to position [2445, 0]
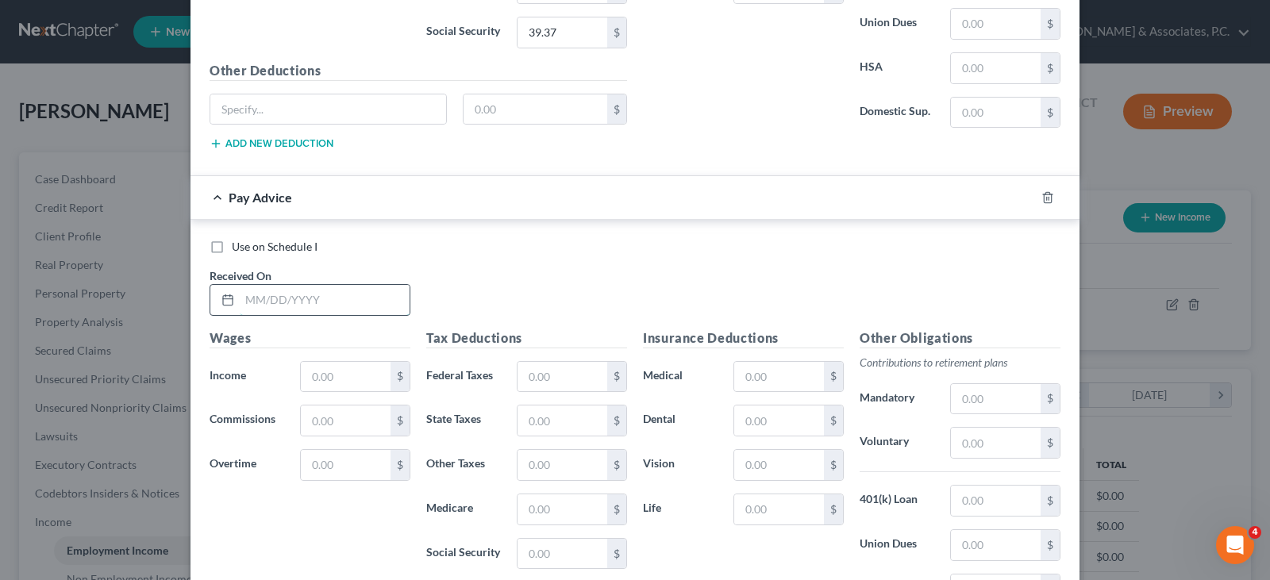
drag, startPoint x: 340, startPoint y: 293, endPoint x: 349, endPoint y: 301, distance: 11.8
click at [340, 293] on input "text" at bounding box center [325, 300] width 170 height 30
type input "[DATE]"
click at [350, 382] on input "text" at bounding box center [346, 377] width 90 height 30
type input "760.00"
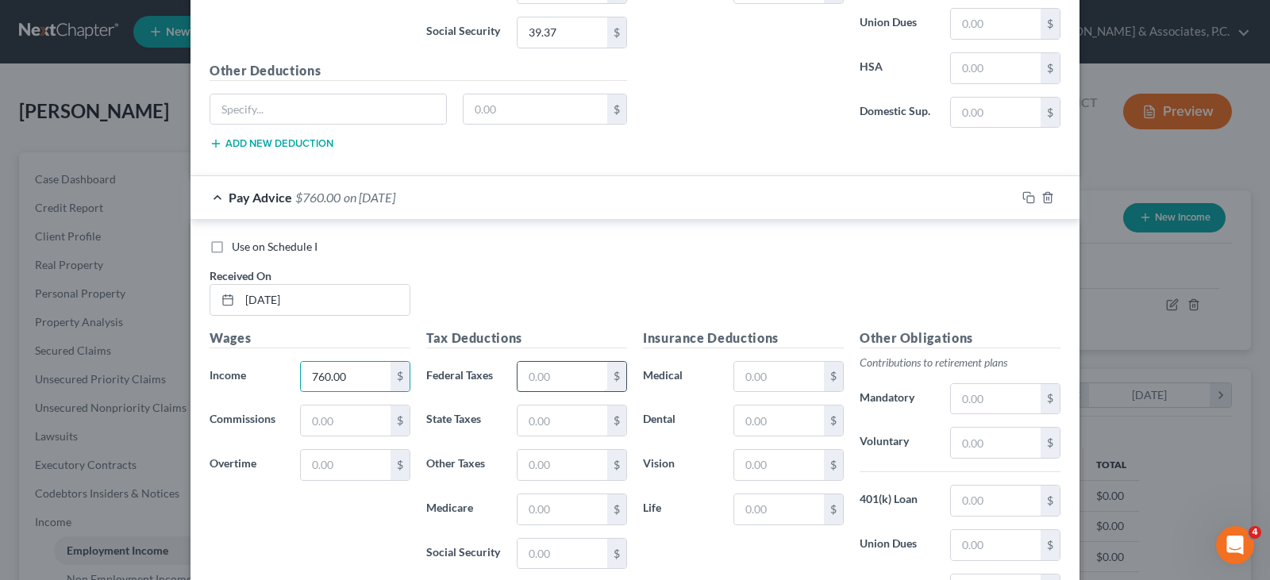
click at [558, 378] on input "text" at bounding box center [562, 377] width 90 height 30
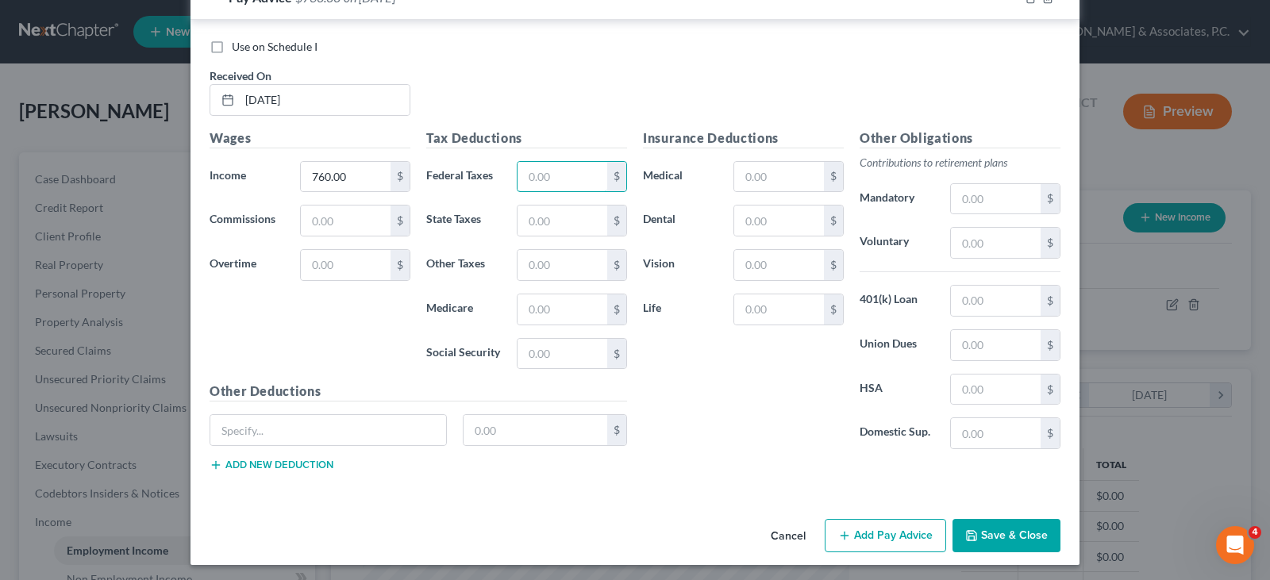
scroll to position [2649, 0]
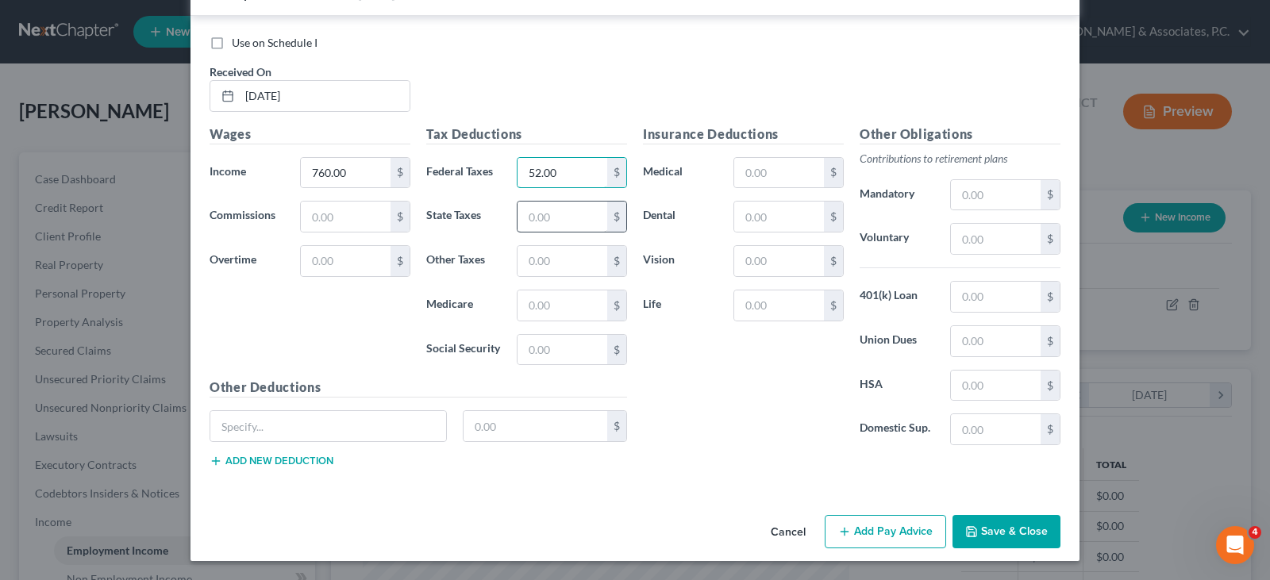
type input "52.00"
click at [550, 219] on input "text" at bounding box center [562, 217] width 90 height 30
type input "14.93"
click at [532, 263] on input "text" at bounding box center [562, 261] width 90 height 30
click at [532, 350] on input "text" at bounding box center [562, 350] width 90 height 30
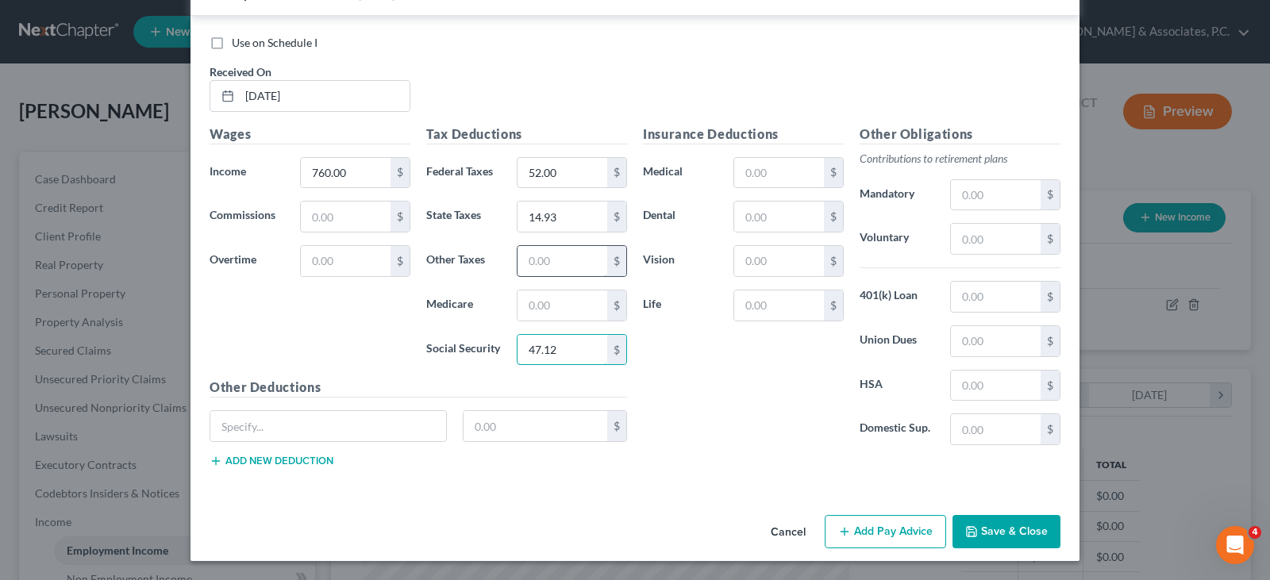
type input "47.12"
click at [566, 259] on input "text" at bounding box center [562, 261] width 90 height 30
click at [532, 302] on input "text" at bounding box center [562, 305] width 90 height 30
type input "11.02"
click at [553, 267] on input "text" at bounding box center [562, 261] width 90 height 30
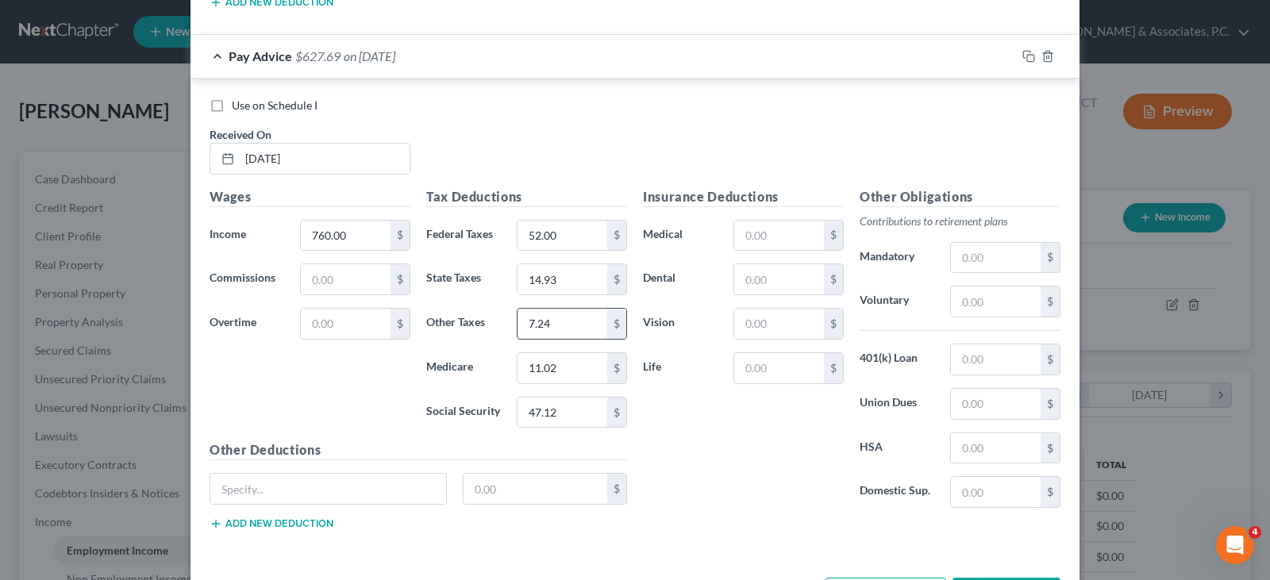
scroll to position [2490, 0]
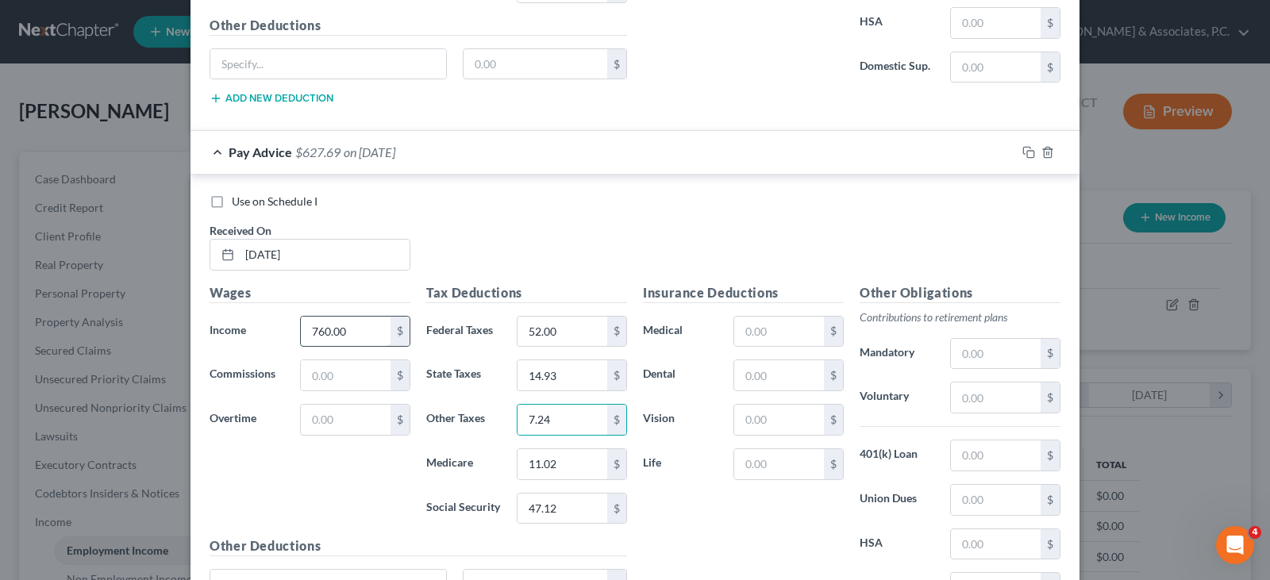
click at [355, 330] on input "760.00" at bounding box center [346, 332] width 90 height 30
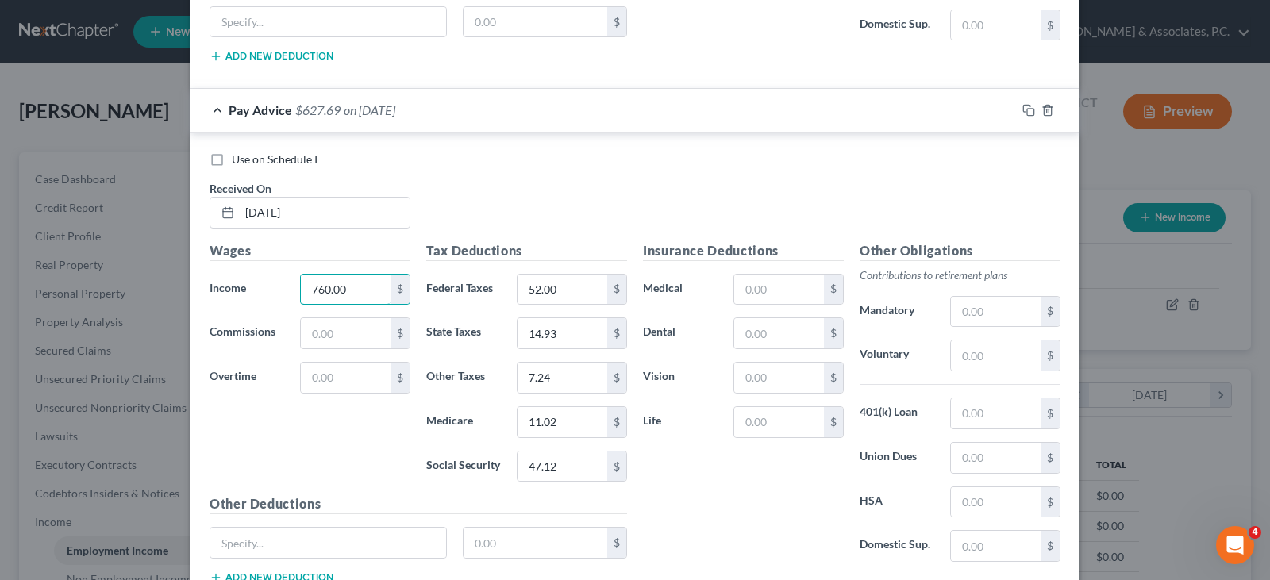
scroll to position [2569, 0]
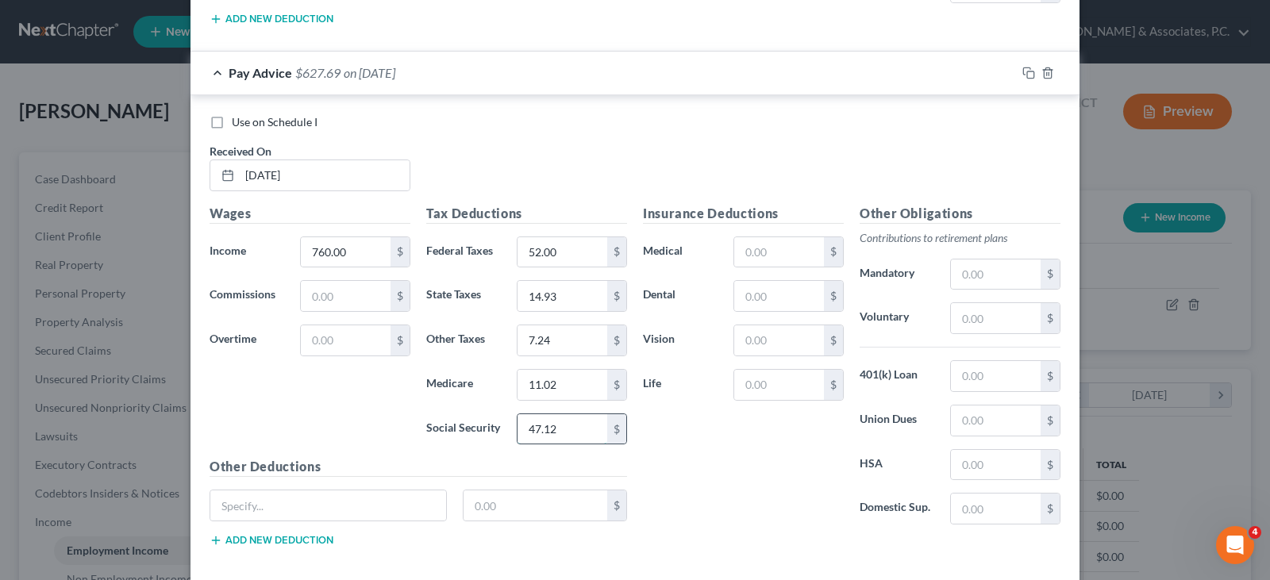
click at [568, 428] on input "47.12" at bounding box center [562, 429] width 90 height 30
click at [563, 251] on input "52.00" at bounding box center [562, 252] width 90 height 30
drag, startPoint x: 560, startPoint y: 386, endPoint x: 562, endPoint y: 352, distance: 35.0
click at [559, 386] on input "11.02" at bounding box center [562, 385] width 90 height 30
click at [559, 341] on input "7.24" at bounding box center [562, 340] width 90 height 30
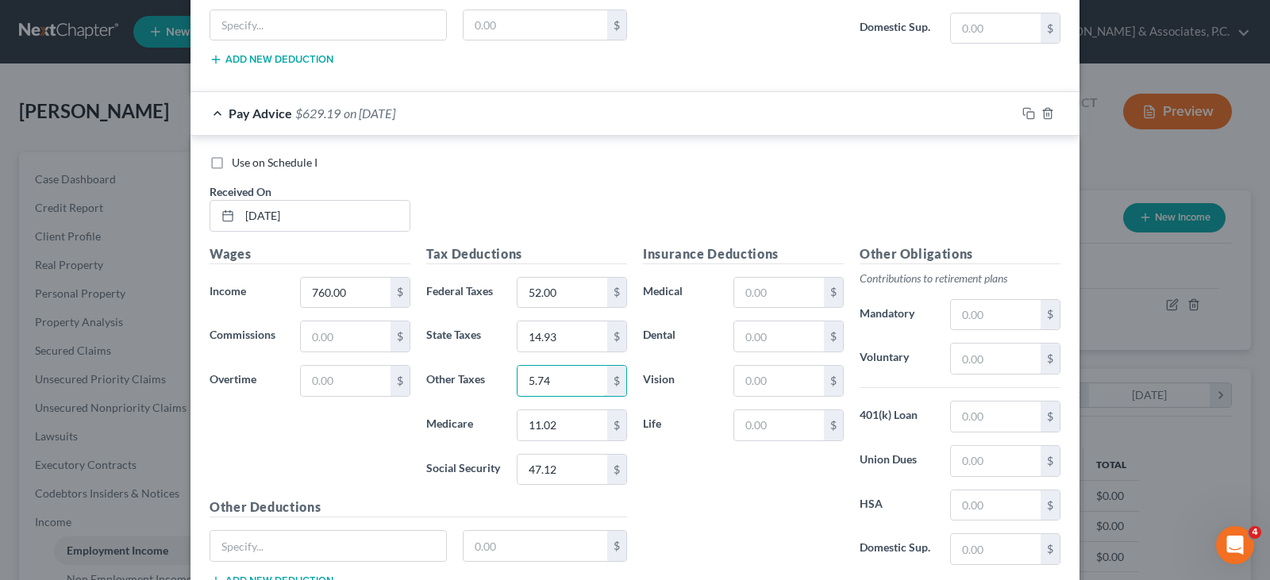
scroll to position [2490, 0]
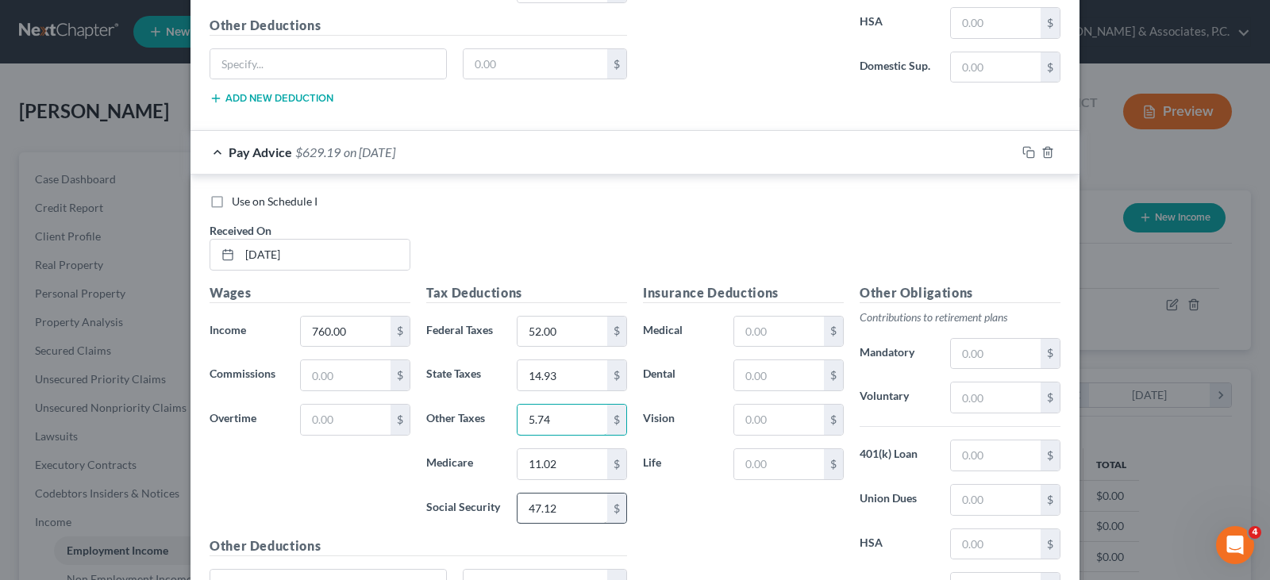
type input "5.74"
drag, startPoint x: 570, startPoint y: 510, endPoint x: 569, endPoint y: 498, distance: 11.9
click at [570, 508] on input "47.12" at bounding box center [562, 509] width 90 height 30
click at [572, 328] on input "52.00" at bounding box center [562, 332] width 90 height 30
click at [563, 363] on input "14.93" at bounding box center [562, 375] width 90 height 30
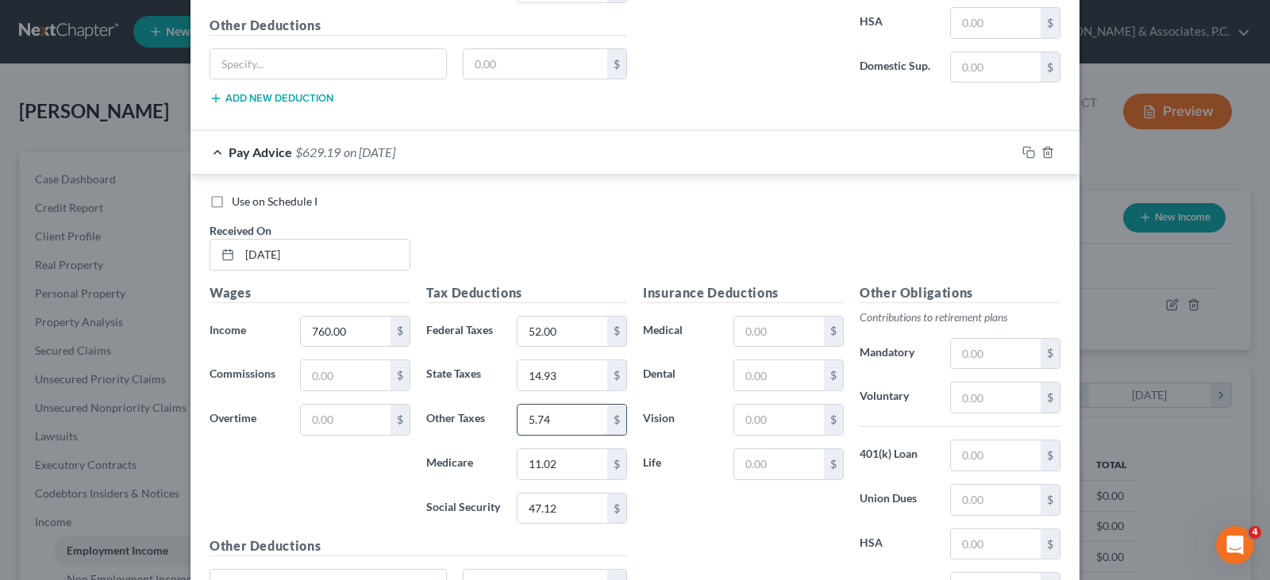
click at [565, 417] on input "5.74" at bounding box center [562, 420] width 90 height 30
click at [563, 449] on input "11.02" at bounding box center [562, 464] width 90 height 30
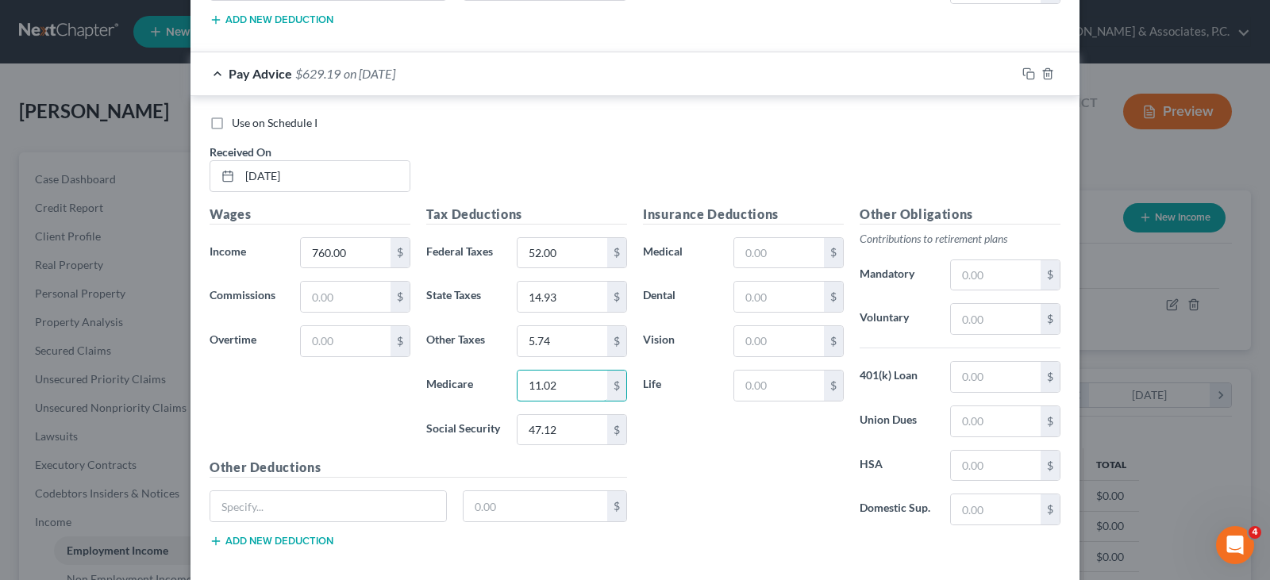
scroll to position [2569, 0]
click at [575, 252] on input "52.00" at bounding box center [562, 252] width 90 height 30
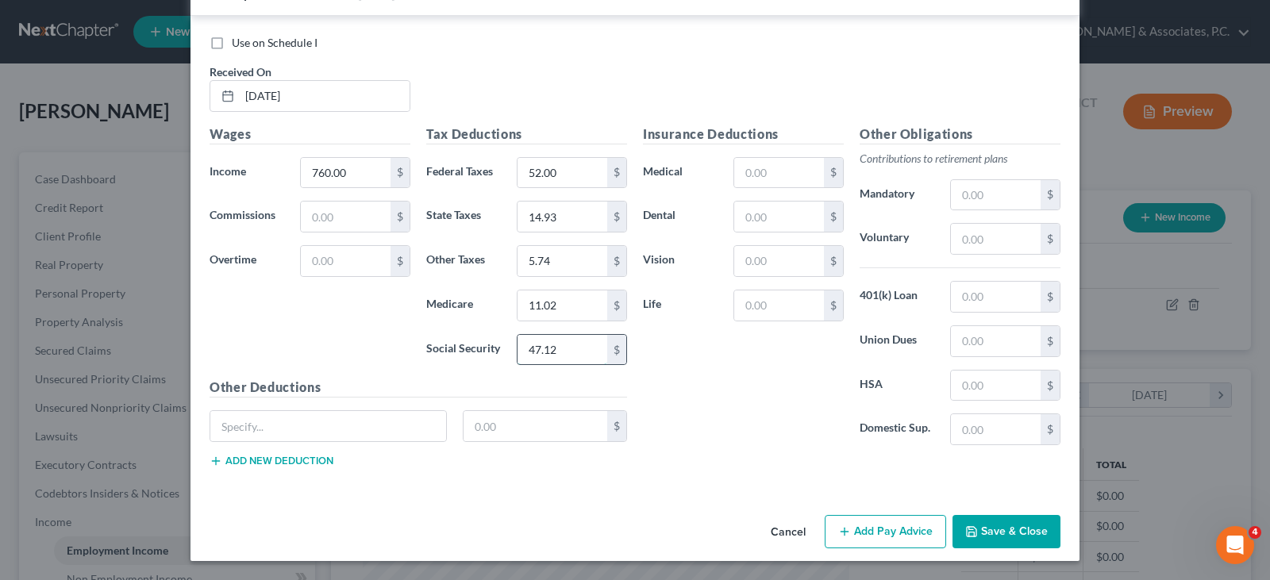
click at [578, 347] on input "47.12" at bounding box center [562, 350] width 90 height 30
type input "47.12"
click at [555, 175] on input "52.00" at bounding box center [562, 173] width 90 height 30
type input "52.00"
click at [564, 294] on input "11.02" at bounding box center [562, 305] width 90 height 30
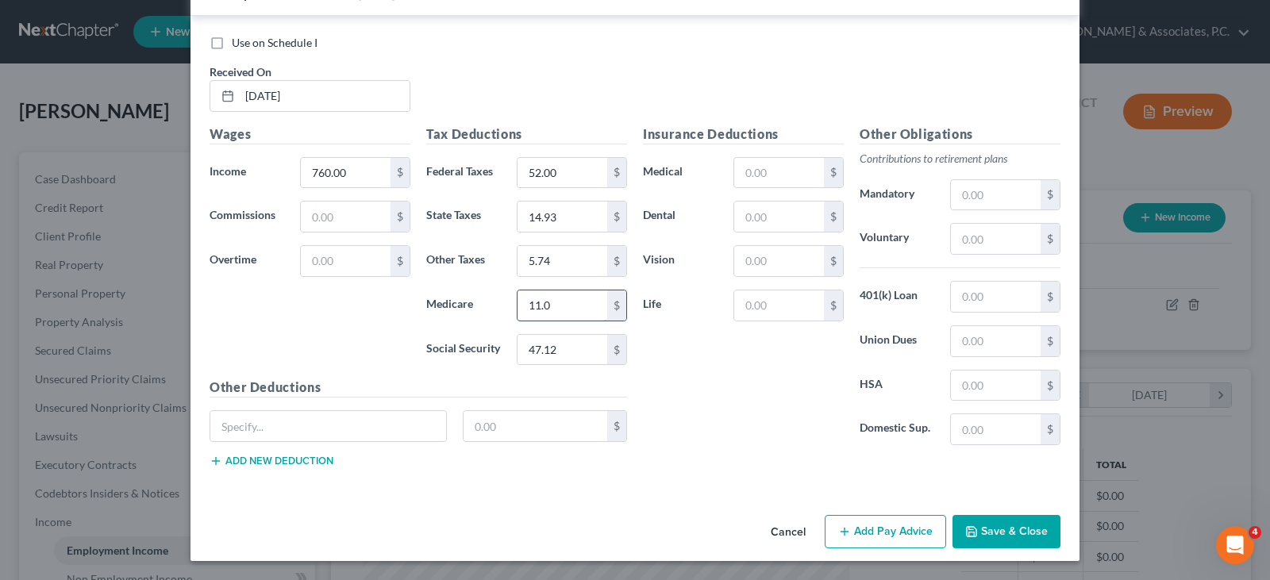
type input "11.02"
click at [585, 217] on input "14.93" at bounding box center [562, 217] width 90 height 30
type input "14.93"
click at [569, 259] on input "5.74" at bounding box center [562, 261] width 90 height 30
type input "7.49"
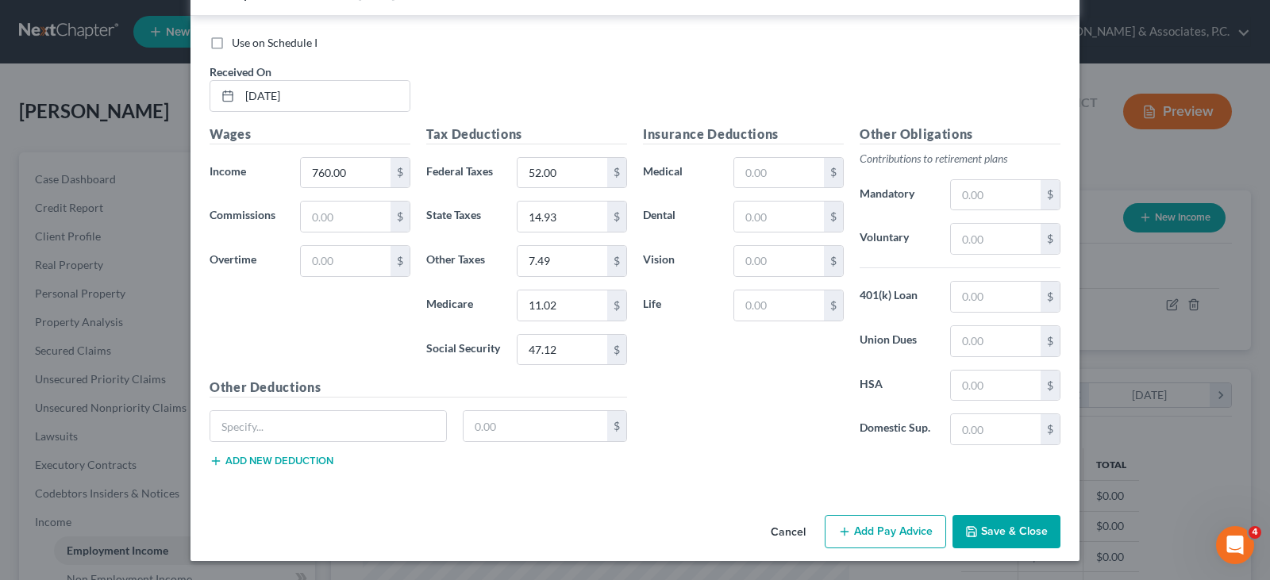
click at [1028, 525] on button "Save & Close" at bounding box center [1006, 531] width 108 height 33
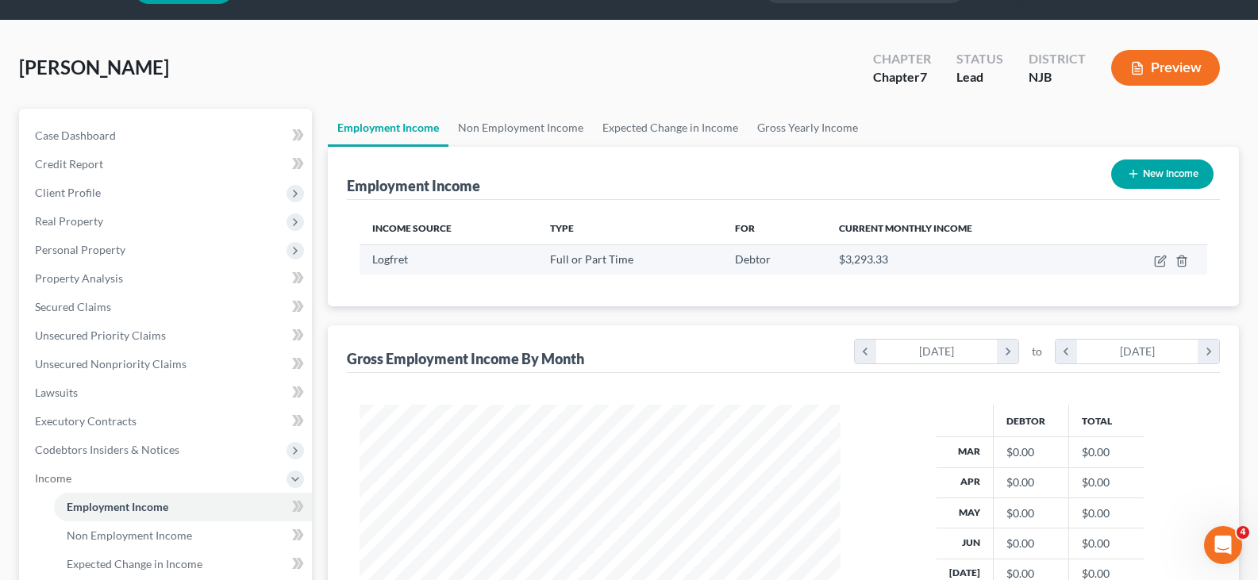
scroll to position [79, 0]
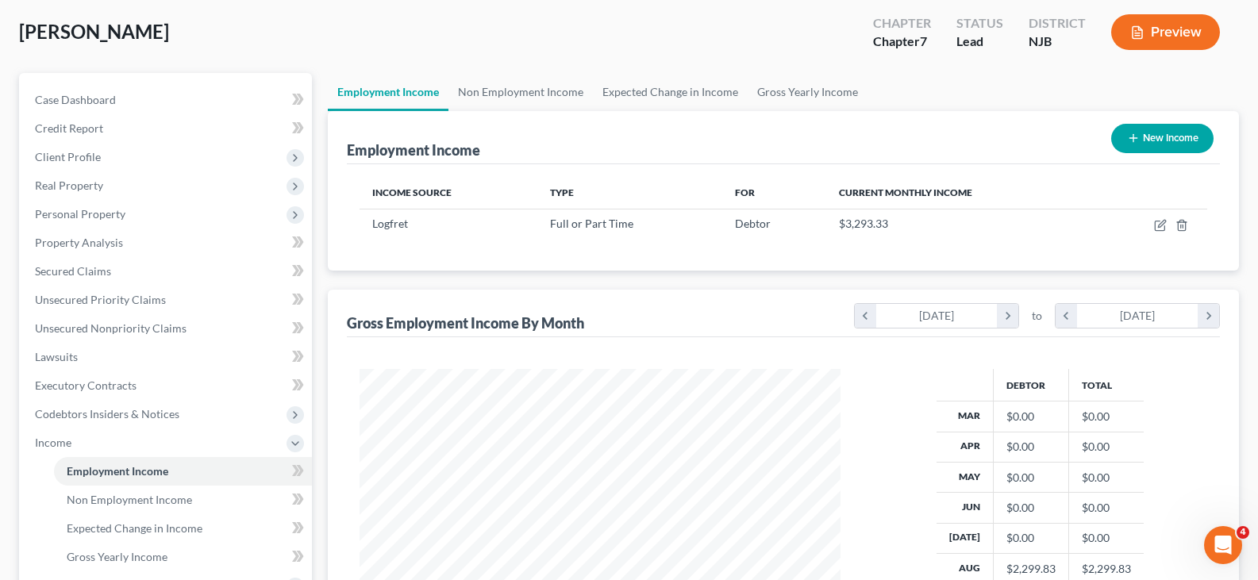
click at [721, 16] on div "[PERSON_NAME] Upgraded Chapter Chapter 7 Status [GEOGRAPHIC_DATA] [GEOGRAPHIC_D…" at bounding box center [629, 38] width 1220 height 69
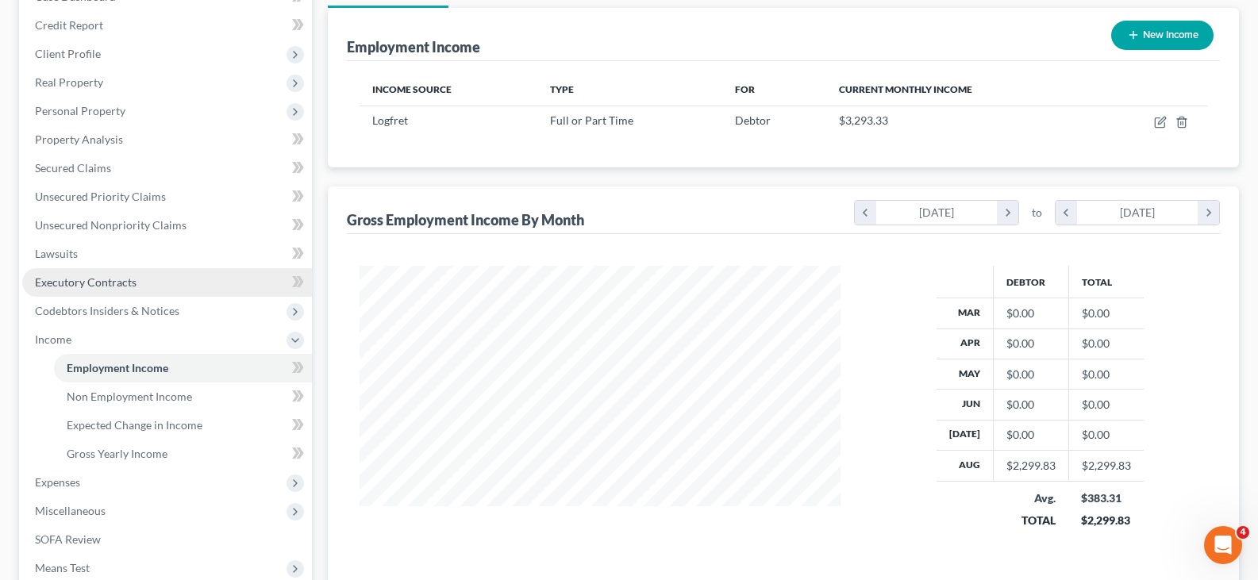
scroll to position [378, 0]
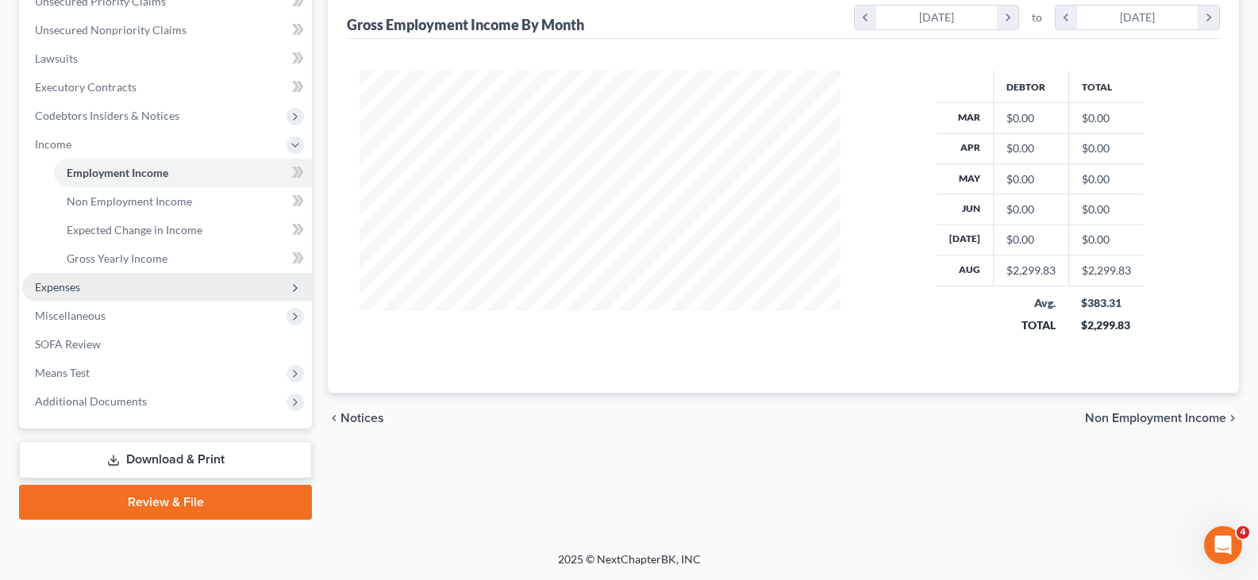
click at [44, 285] on span "Expenses" at bounding box center [57, 286] width 45 height 13
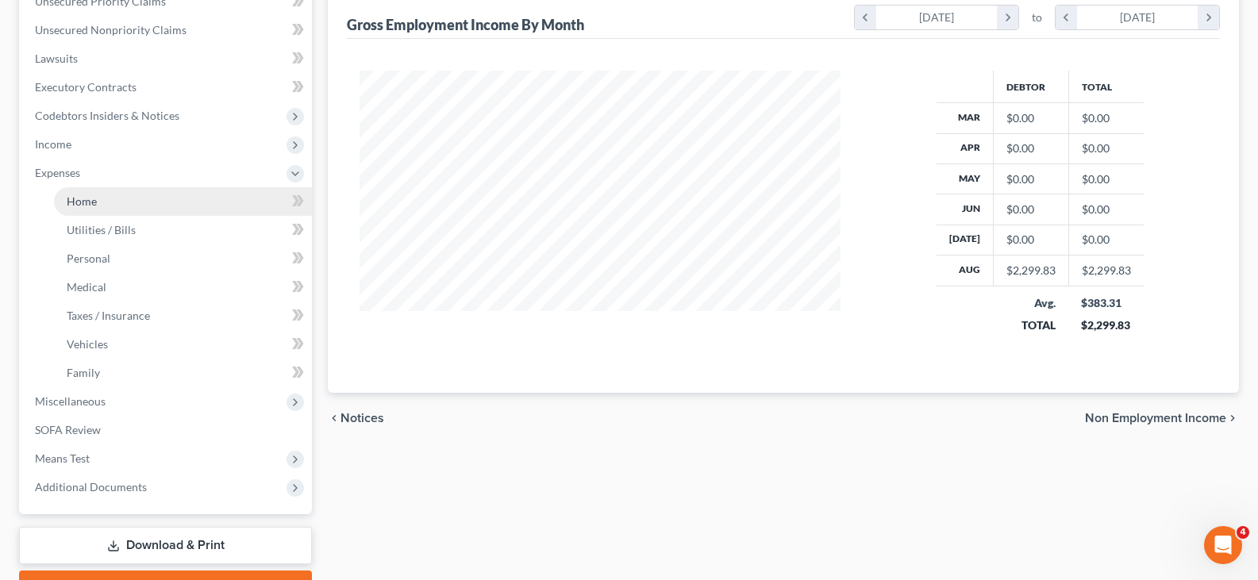
click at [90, 197] on span "Home" at bounding box center [82, 200] width 30 height 13
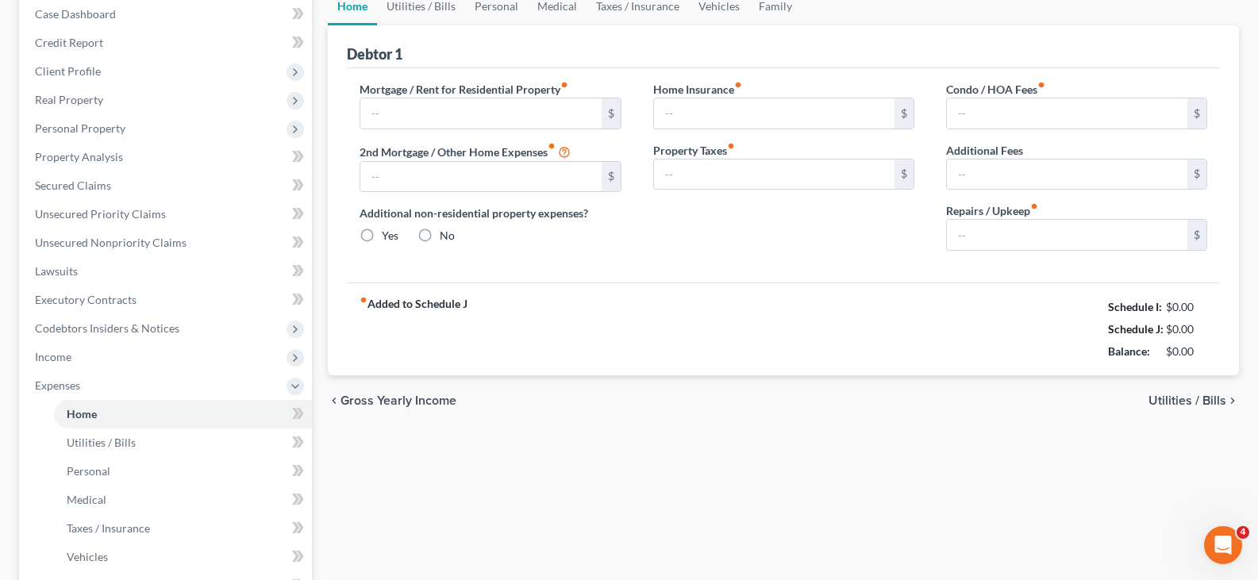
type input "1,000.00"
type input "0.00"
radio input "true"
type input "0.00"
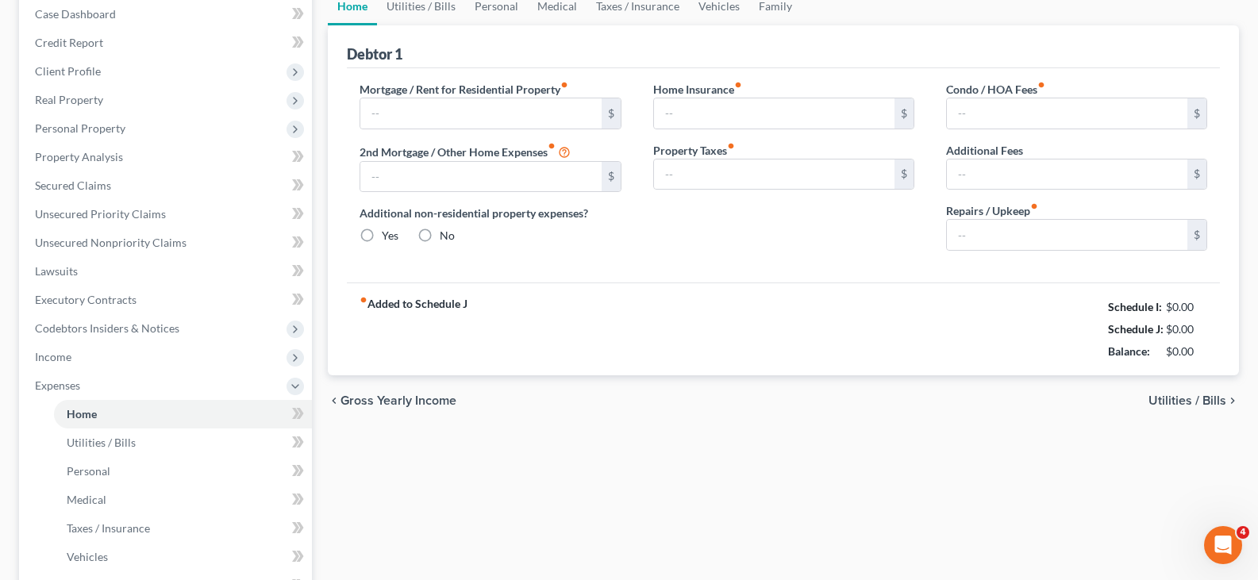
type input "0.00"
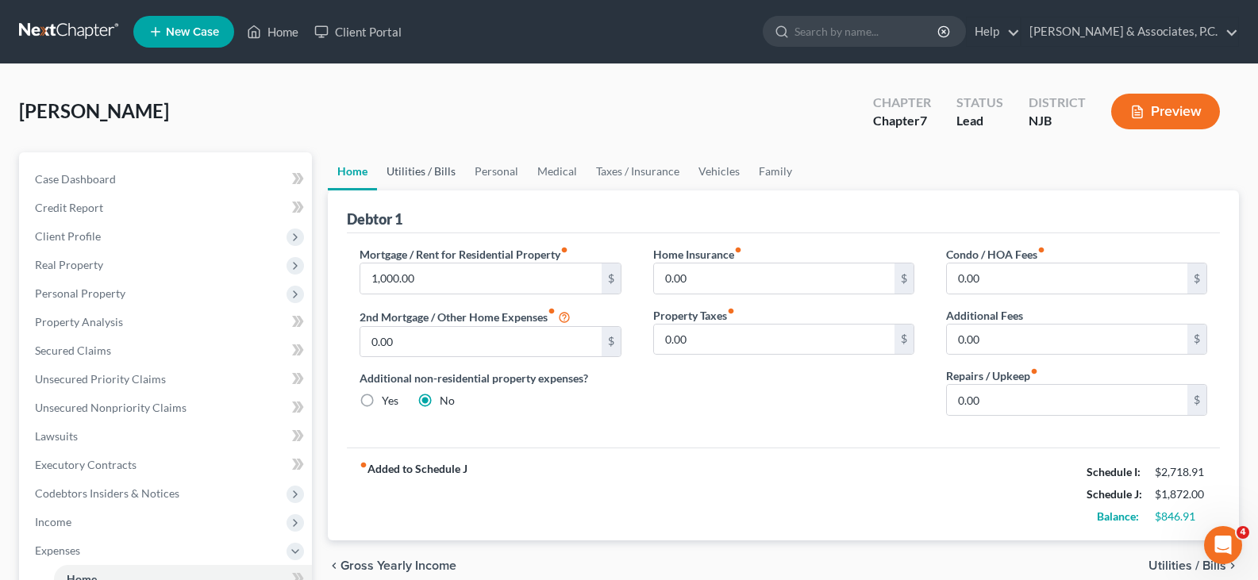
click at [417, 175] on link "Utilities / Bills" at bounding box center [421, 171] width 88 height 38
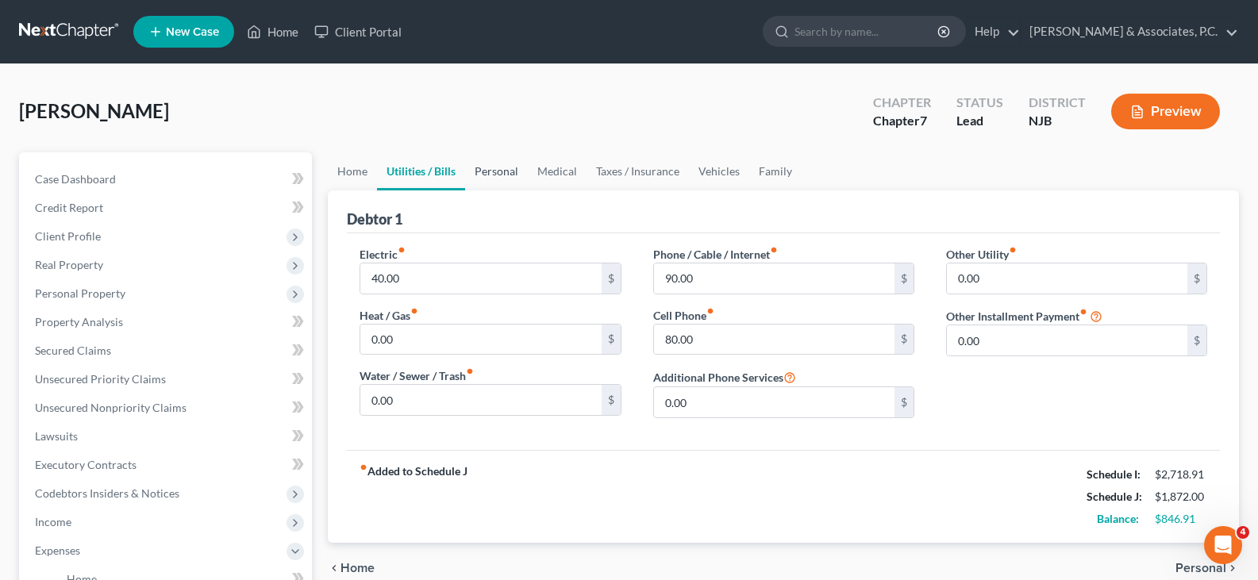
click at [505, 175] on link "Personal" at bounding box center [496, 171] width 63 height 38
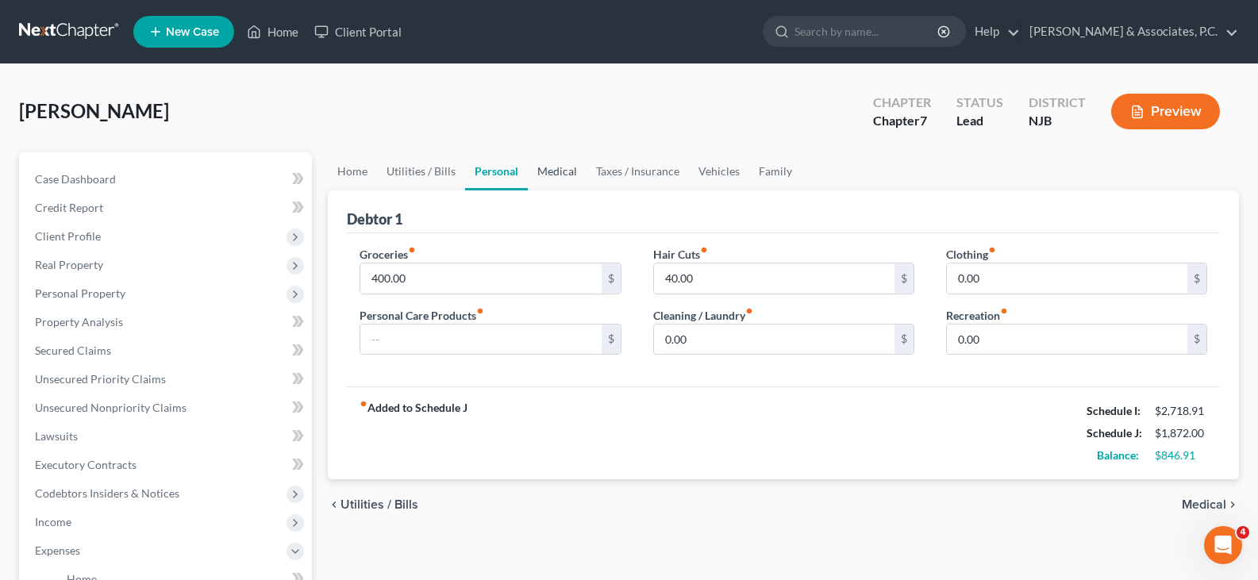
click at [570, 169] on link "Medical" at bounding box center [557, 171] width 59 height 38
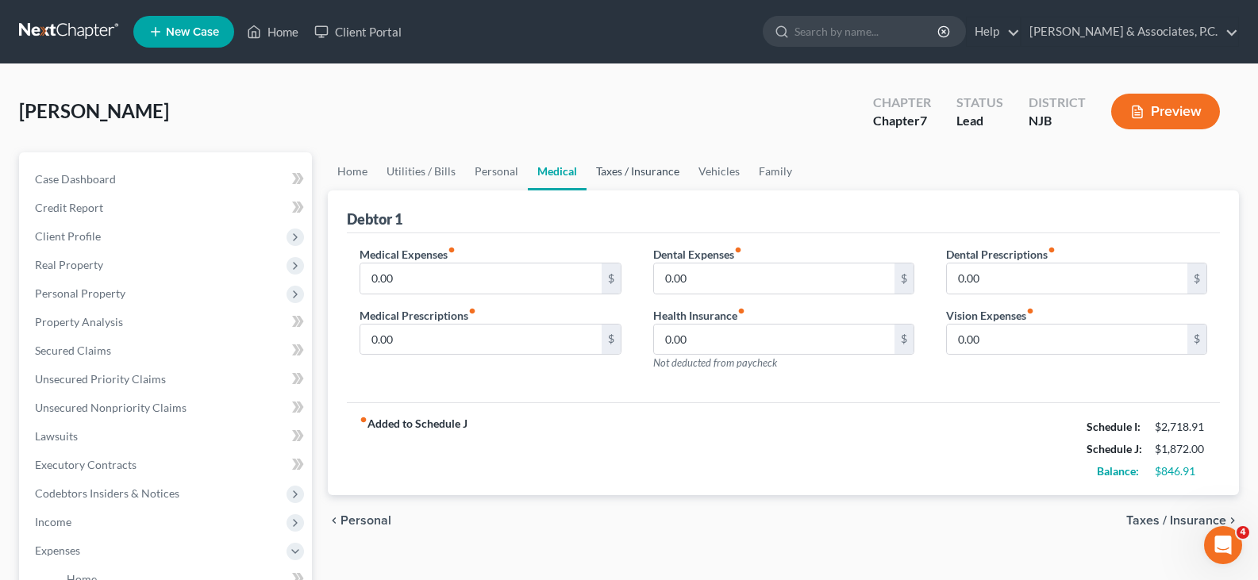
click at [624, 177] on link "Taxes / Insurance" at bounding box center [637, 171] width 102 height 38
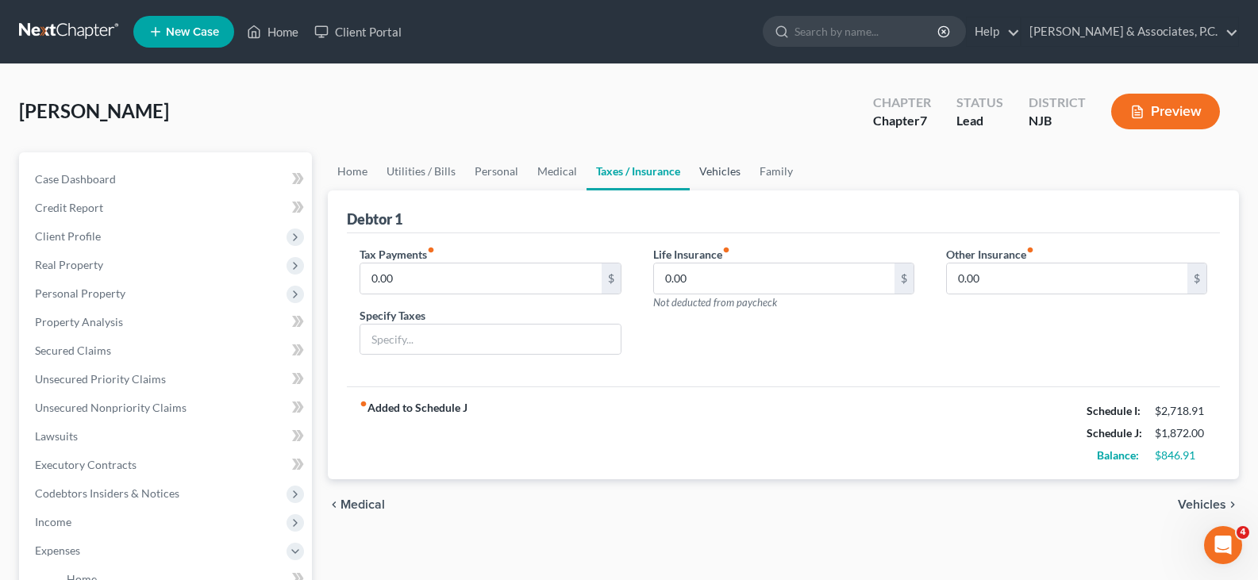
click at [701, 172] on link "Vehicles" at bounding box center [720, 171] width 60 height 38
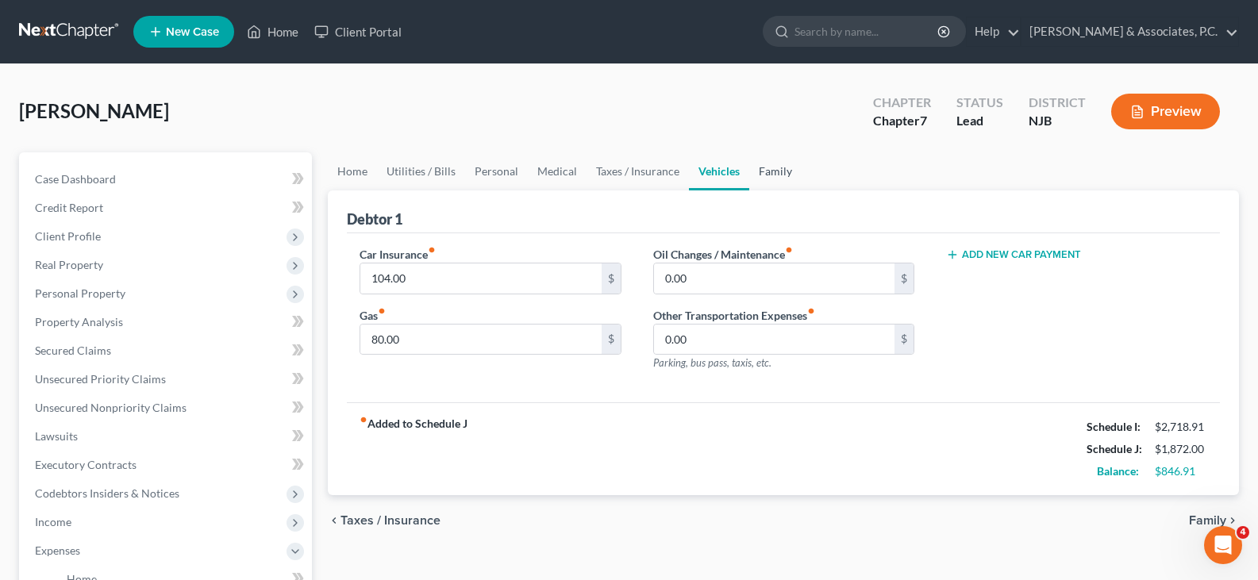
click at [782, 179] on link "Family" at bounding box center [775, 171] width 52 height 38
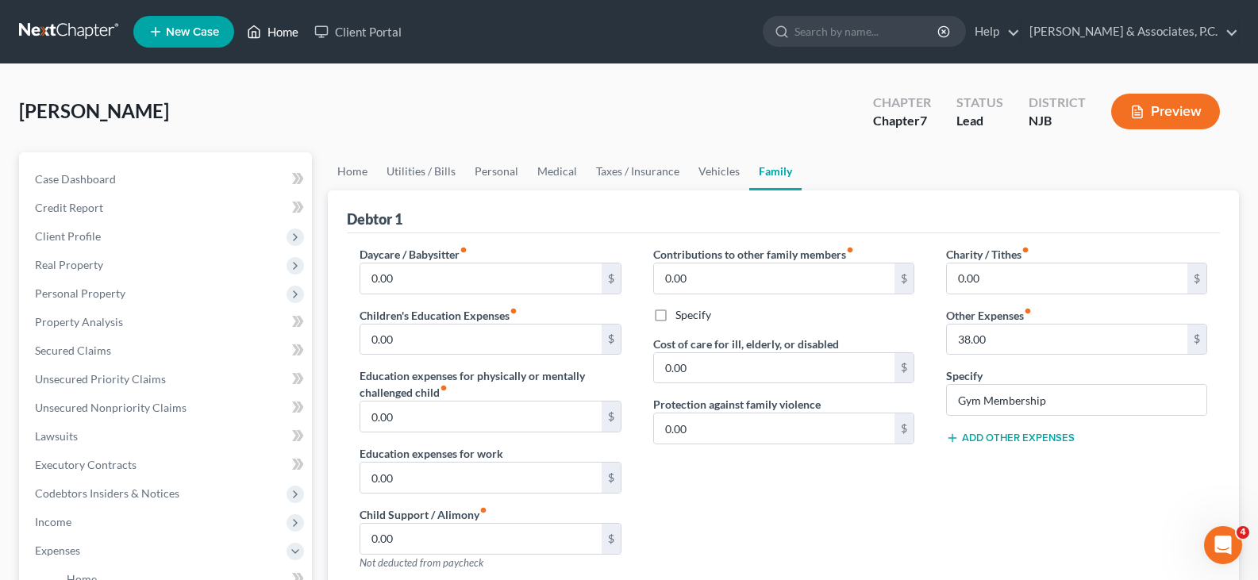
click at [284, 28] on link "Home" at bounding box center [272, 31] width 67 height 29
